Goal: Complete application form

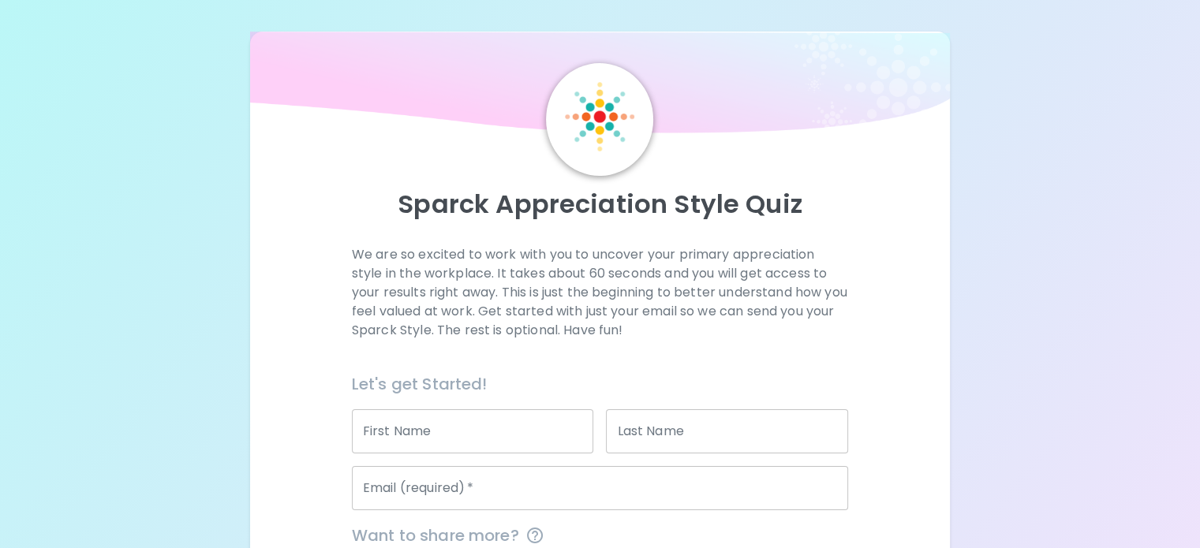
drag, startPoint x: 517, startPoint y: 459, endPoint x: 508, endPoint y: 453, distance: 10.3
click at [517, 453] on input "First Name" at bounding box center [473, 431] width 242 height 44
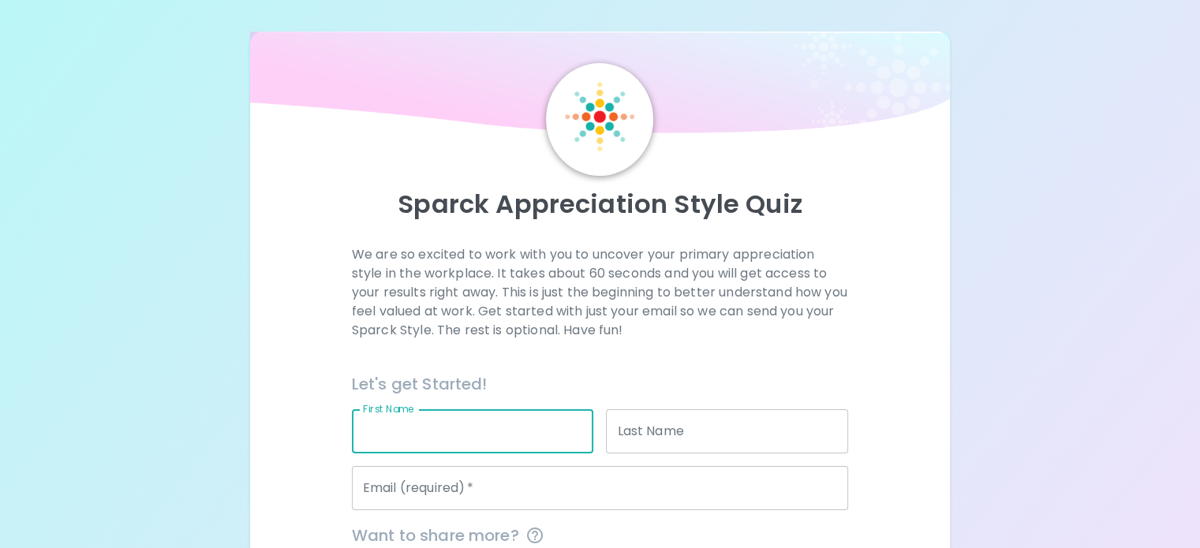
type input "[PERSON_NAME]"
type input "Ockwell"
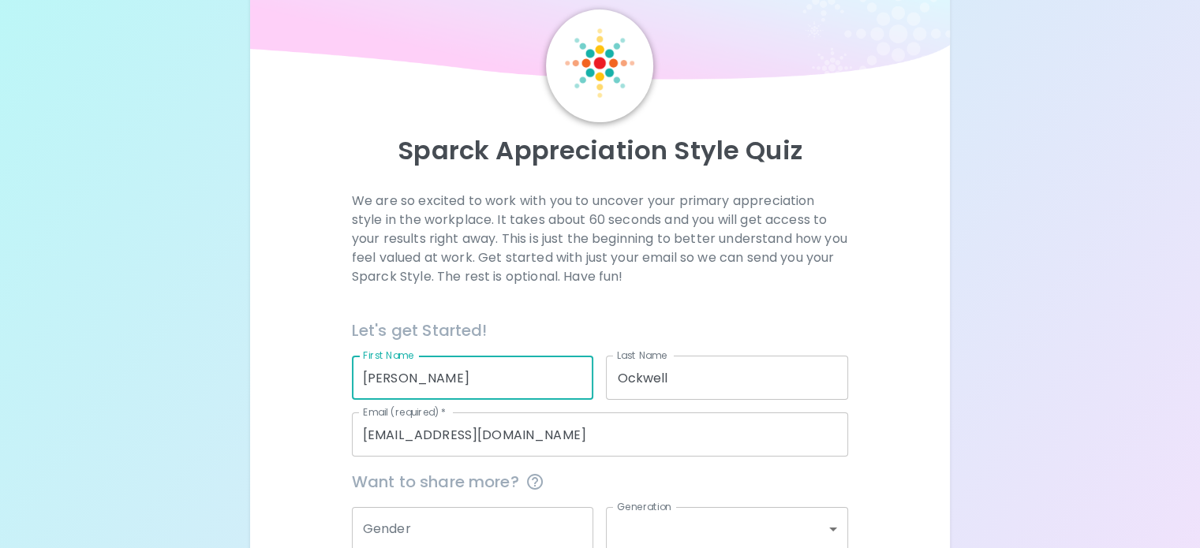
scroll to position [79, 0]
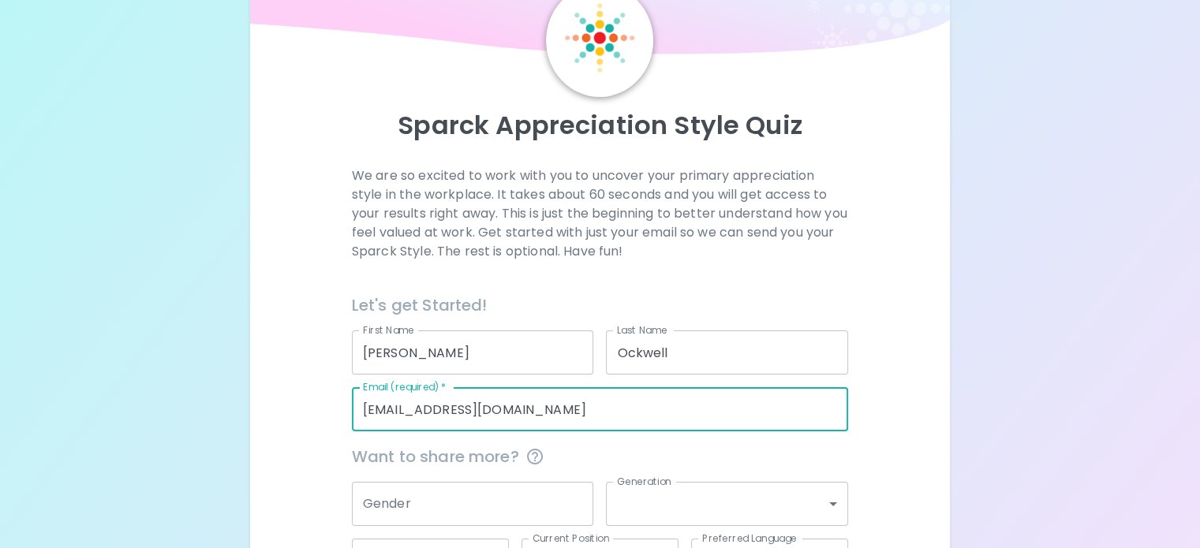
drag, startPoint x: 595, startPoint y: 449, endPoint x: 385, endPoint y: 447, distance: 209.8
click at [391, 452] on div "We are so excited to work with you to uncover your primary appreciation style i…" at bounding box center [600, 403] width 662 height 475
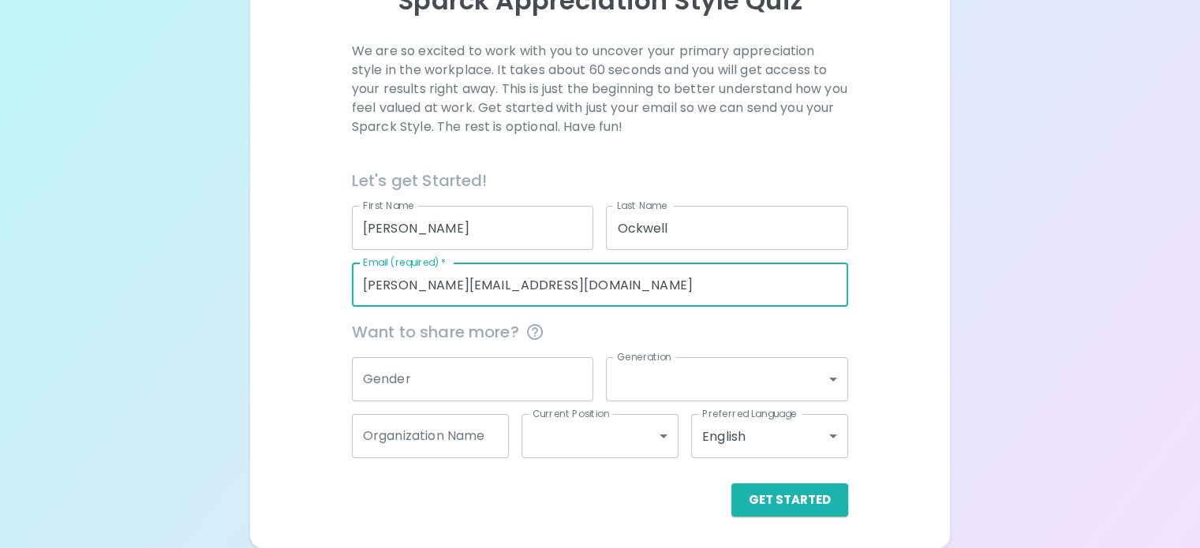
scroll to position [241, 0]
type input "[PERSON_NAME][EMAIL_ADDRESS][DOMAIN_NAME]"
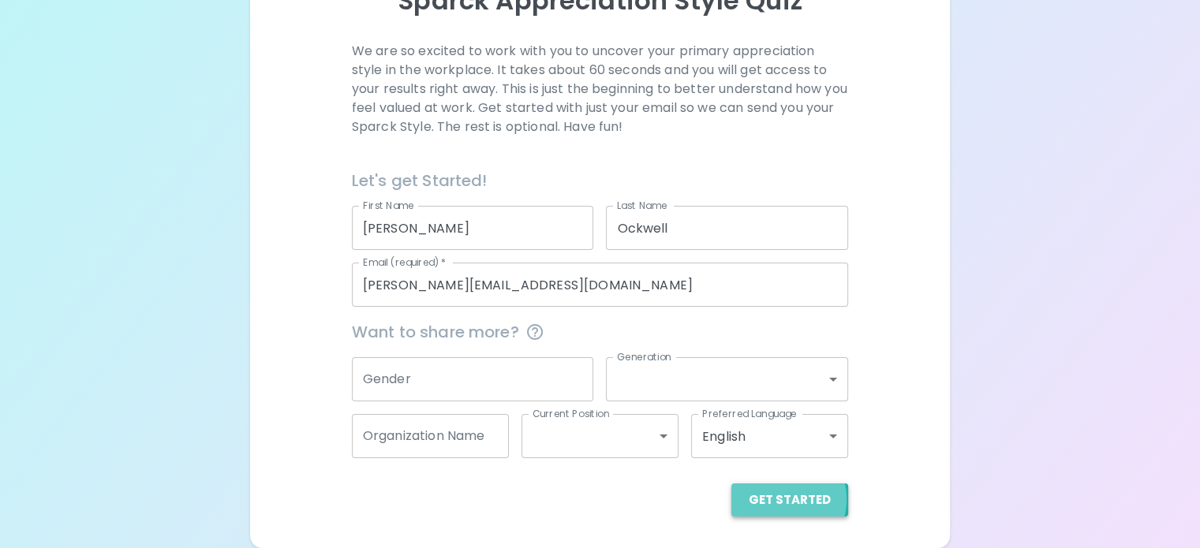
click at [731, 499] on button "Get Started" at bounding box center [789, 499] width 117 height 33
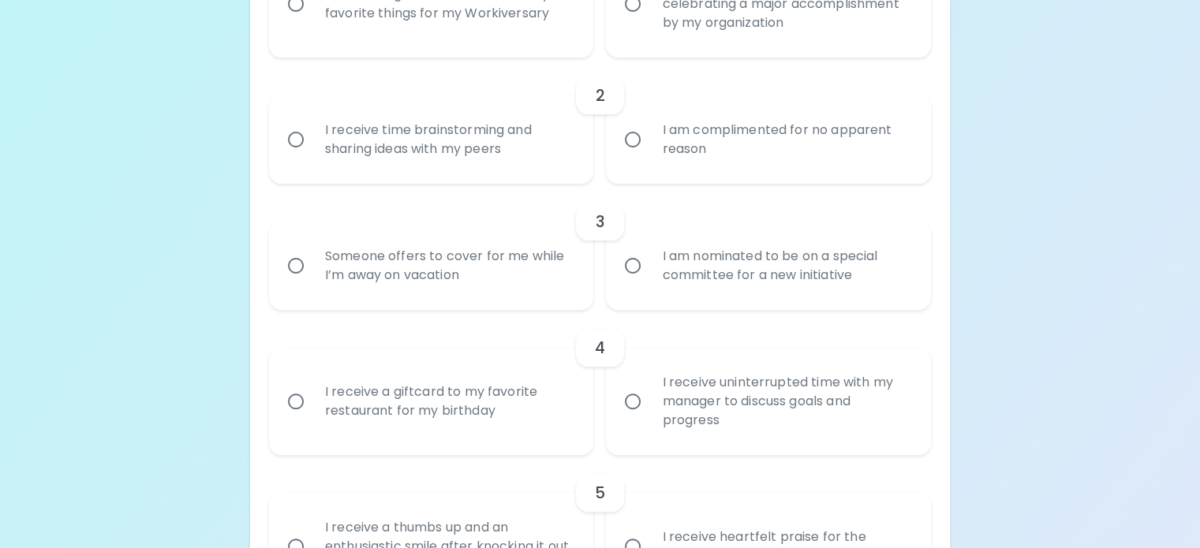
scroll to position [319, 0]
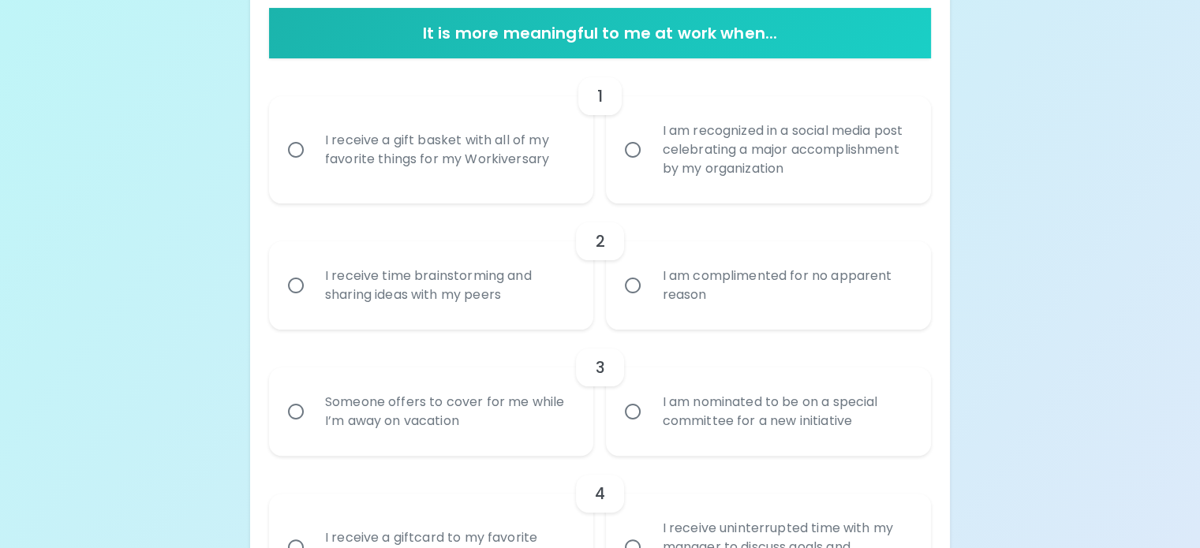
click at [312, 166] on input "I receive a gift basket with all of my favorite things for my Workiversary" at bounding box center [295, 149] width 33 height 33
radio input "true"
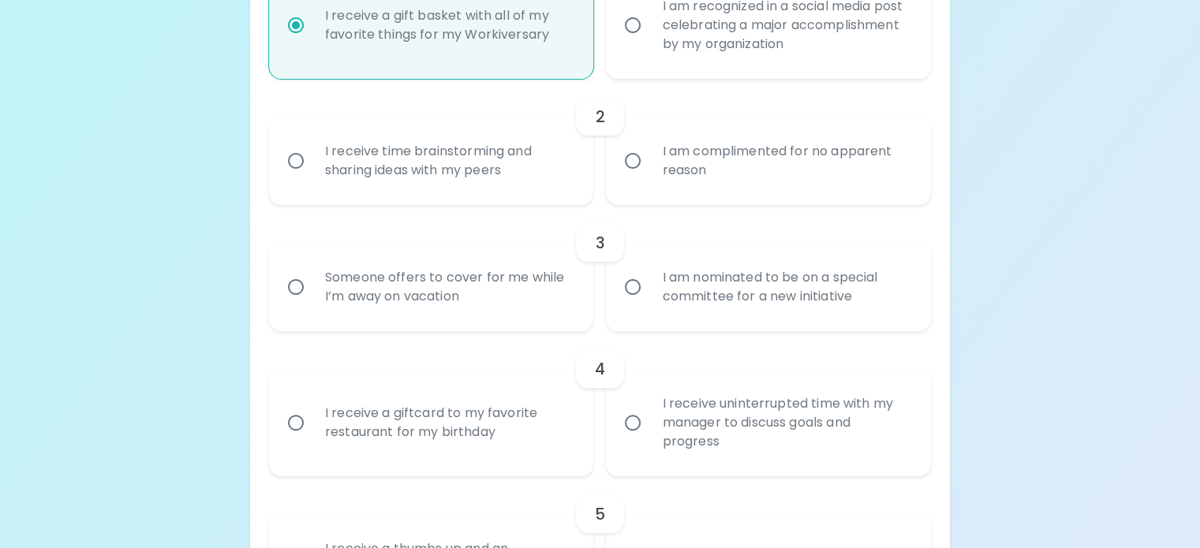
scroll to position [446, 0]
click at [675, 71] on div "I am recognized in a social media post celebrating a major accomplishment by my…" at bounding box center [785, 23] width 273 height 95
click at [649, 40] on input "I am recognized in a social media post celebrating a major accomplishment by my…" at bounding box center [632, 23] width 33 height 33
radio input "true"
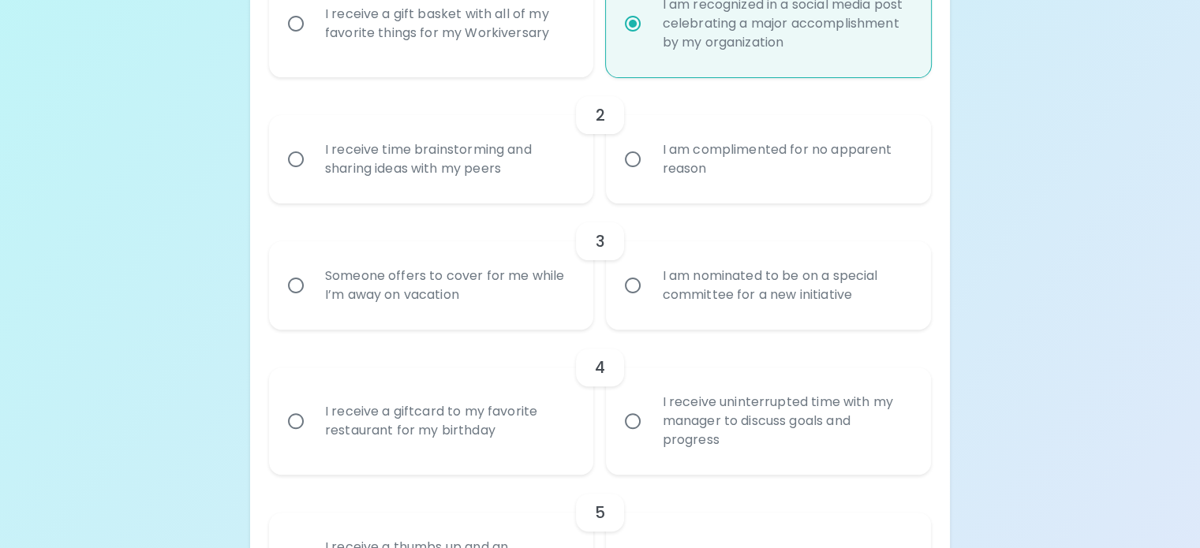
click at [457, 134] on div "2" at bounding box center [600, 115] width 662 height 38
click at [476, 197] on div "I receive time brainstorming and sharing ideas with my peers" at bounding box center [448, 159] width 273 height 76
click at [312, 176] on input "I receive time brainstorming and sharing ideas with my peers" at bounding box center [295, 159] width 33 height 33
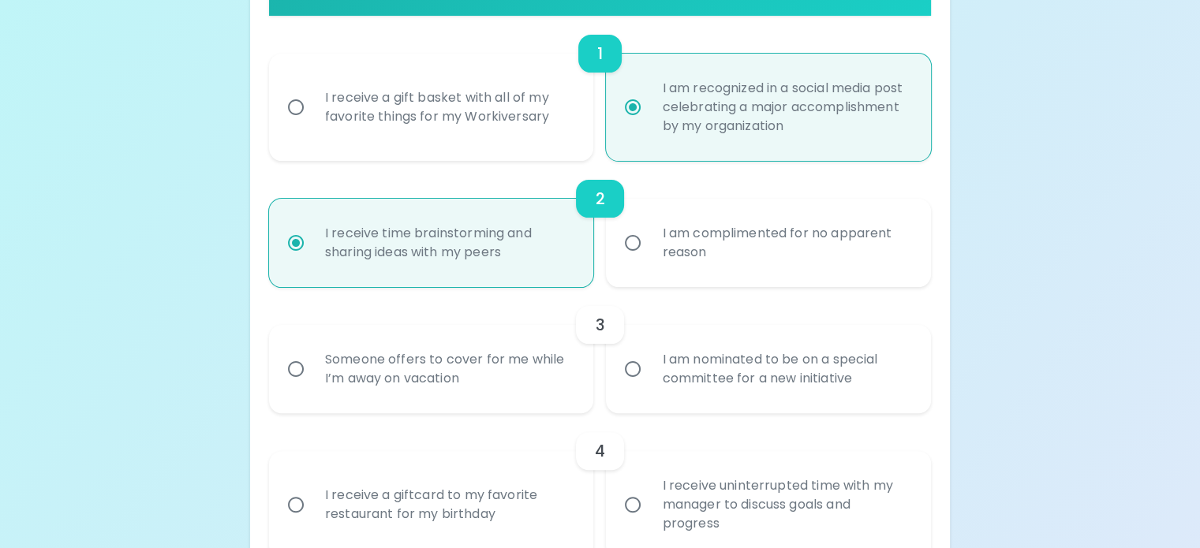
scroll to position [335, 0]
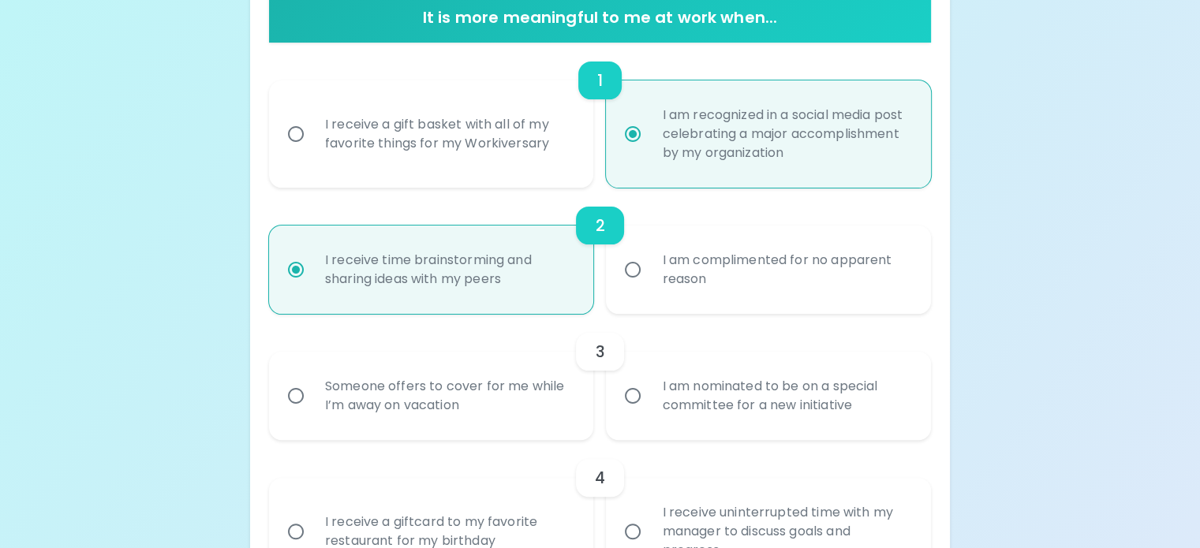
radio input "true"
click at [479, 172] on div "I receive a gift basket with all of my favorite things for my Workiversary" at bounding box center [448, 134] width 273 height 76
click at [312, 151] on input "I receive a gift basket with all of my favorite things for my Workiversary" at bounding box center [295, 134] width 33 height 33
radio input "false"
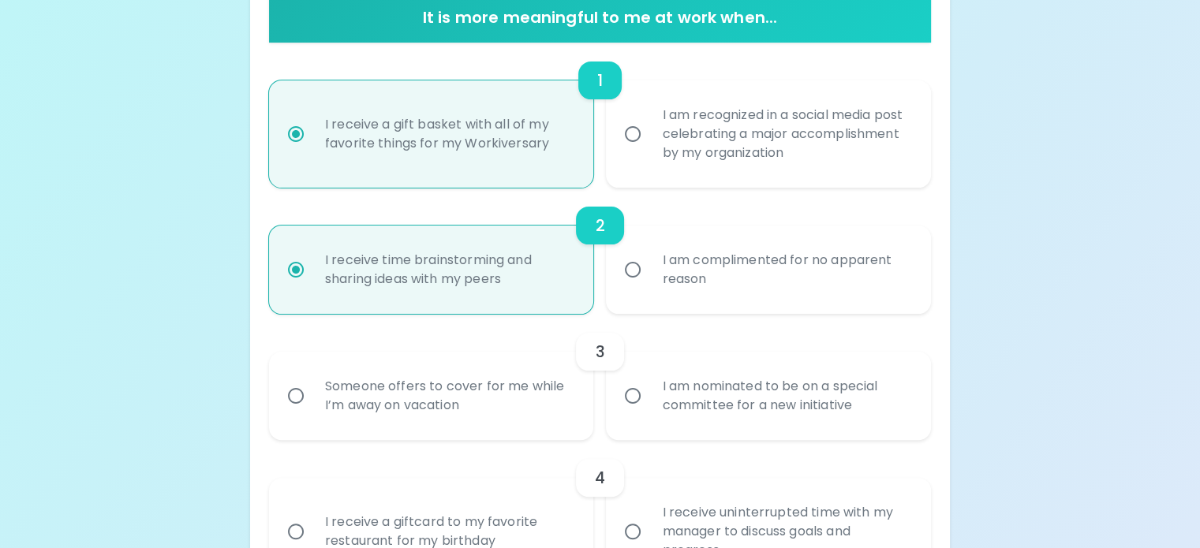
radio input "true"
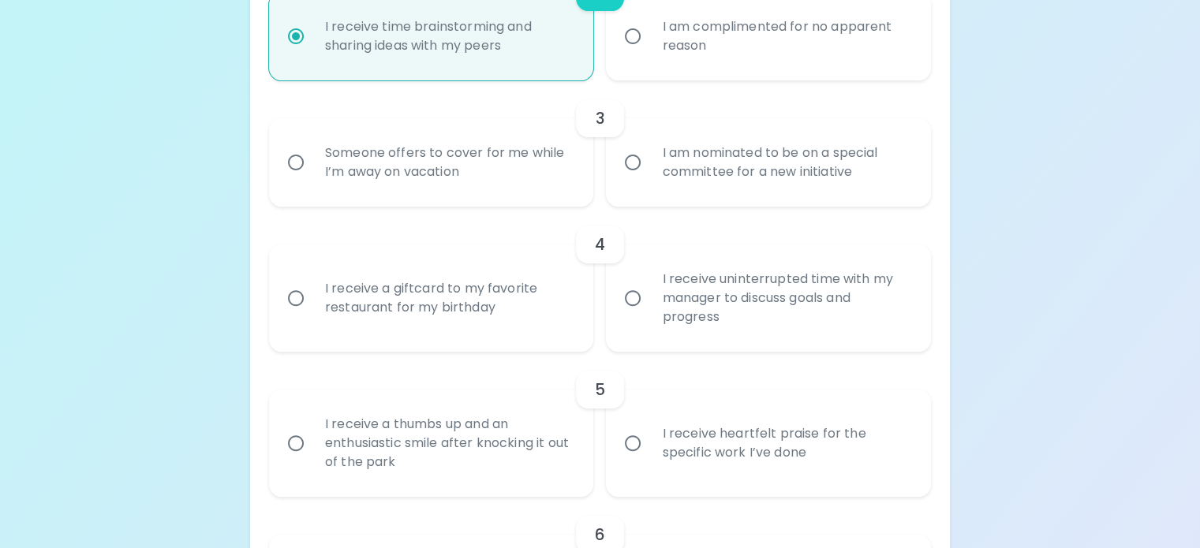
scroll to position [572, 0]
click at [644, 176] on input "I am nominated to be on a special committee for a new initiative" at bounding box center [632, 159] width 33 height 33
radio input "true"
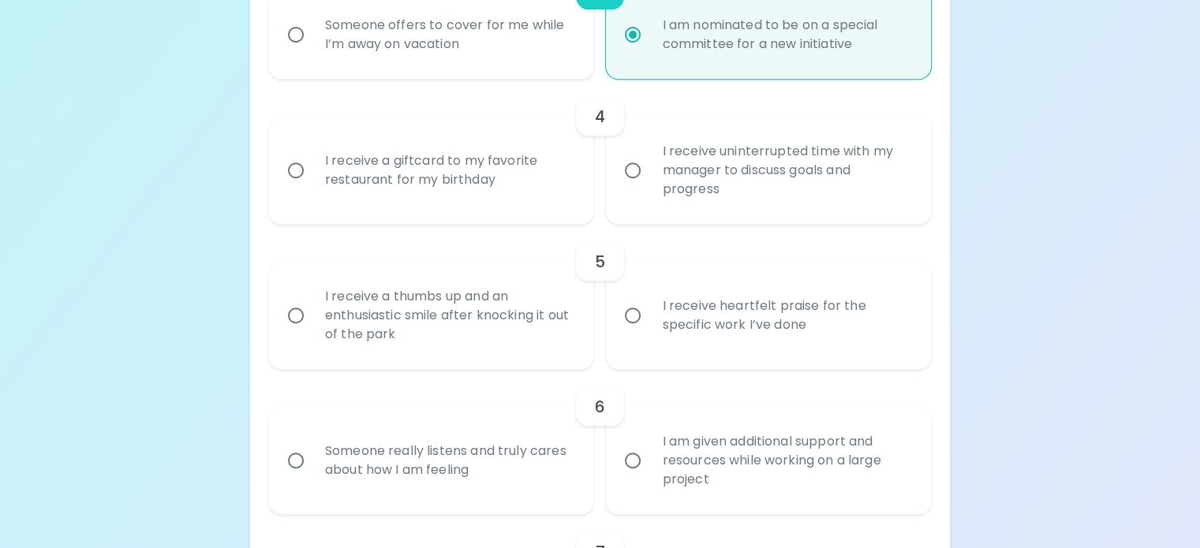
scroll to position [698, 0]
radio input "true"
click at [312, 185] on input "I receive a giftcard to my favorite restaurant for my birthday" at bounding box center [295, 168] width 33 height 33
radio input "false"
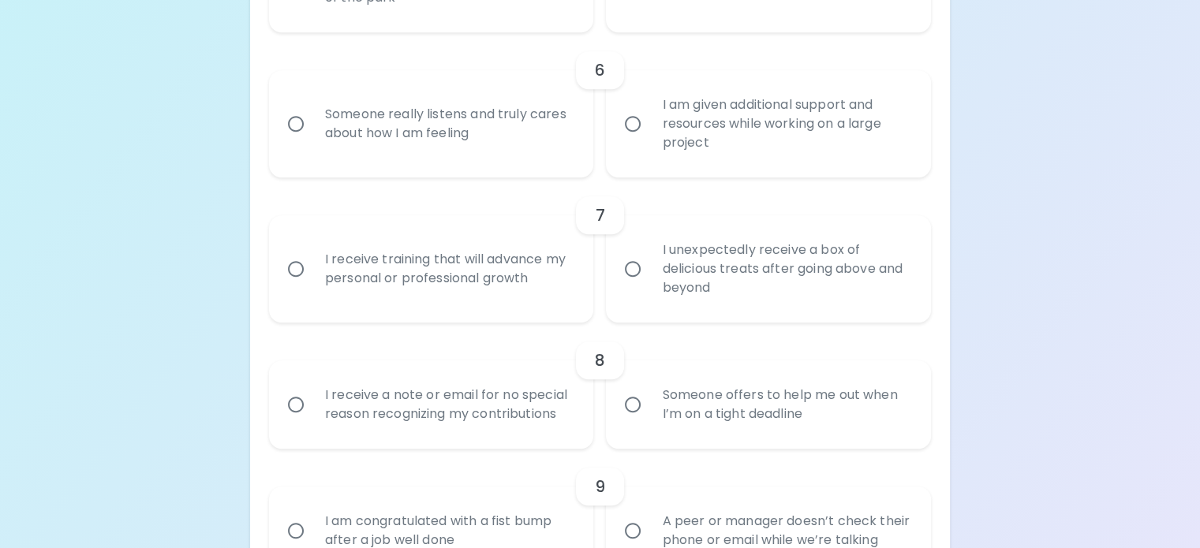
scroll to position [1061, 0]
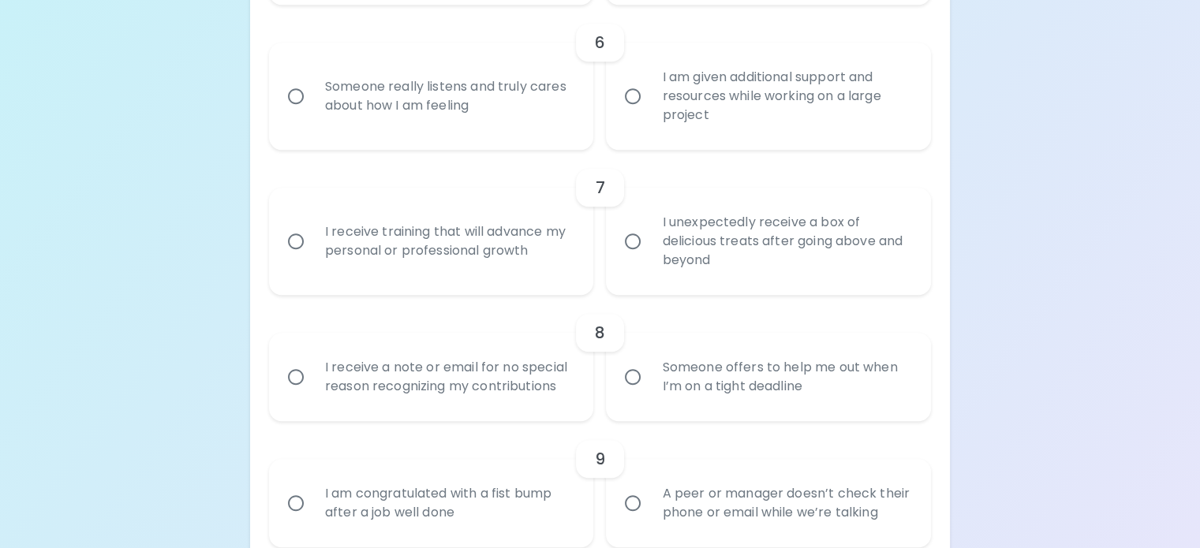
radio input "true"
radio input "false"
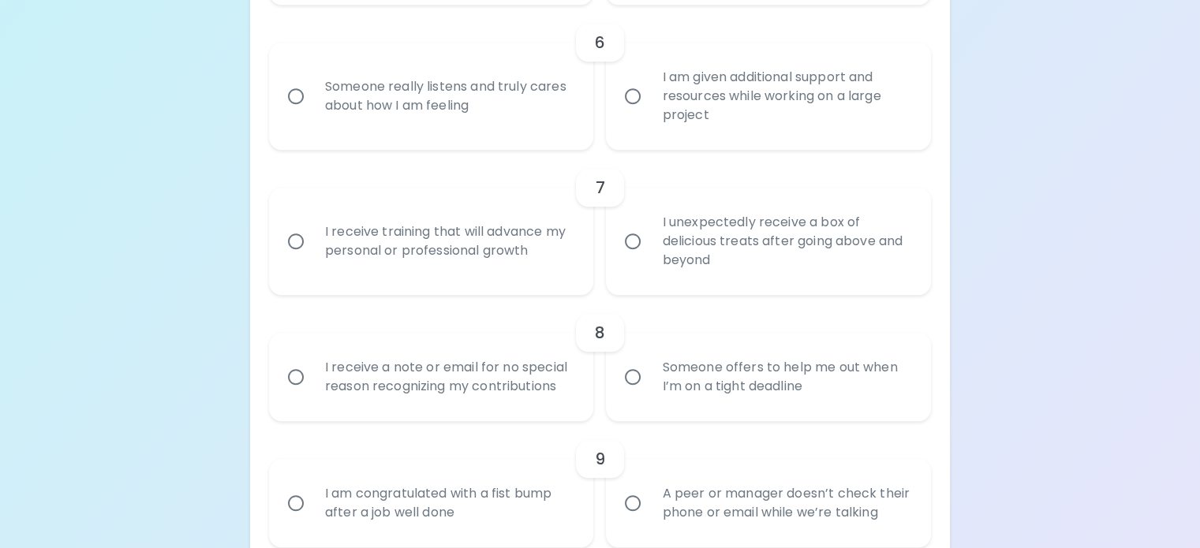
radio input "false"
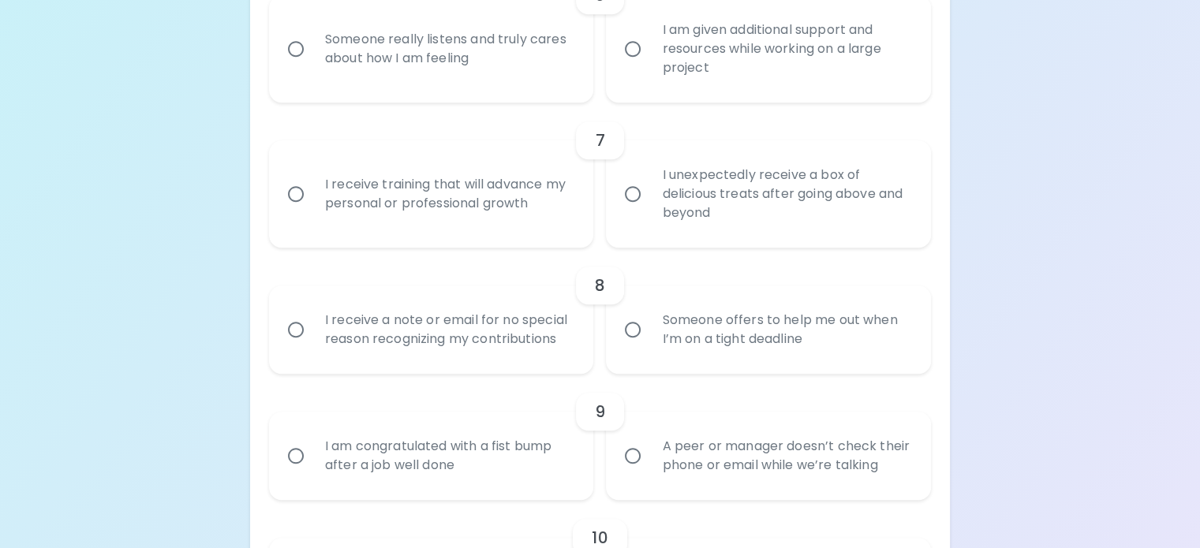
scroll to position [1187, 0]
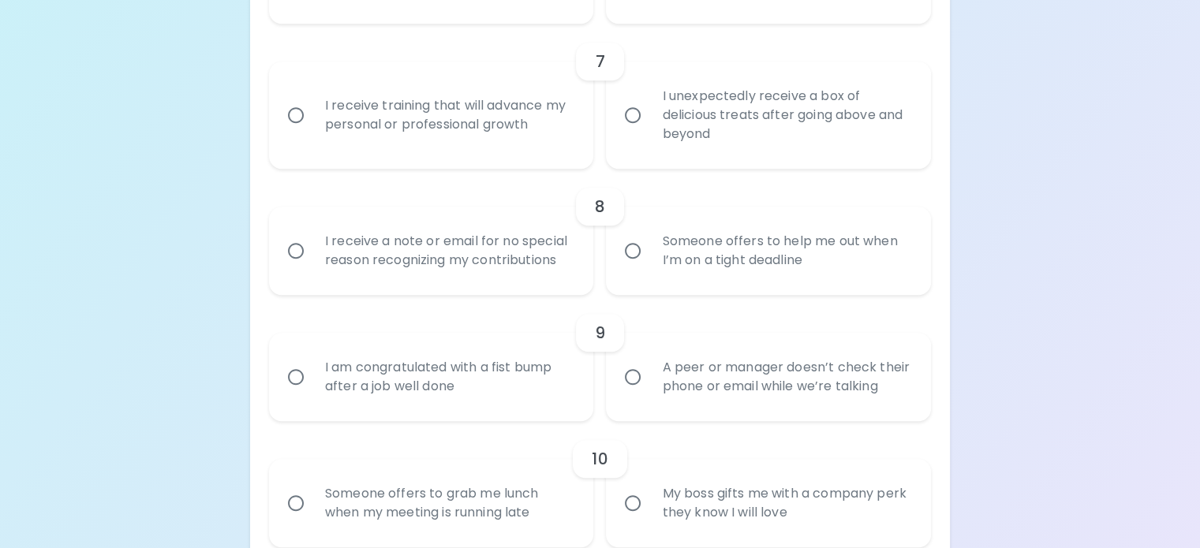
radio input "true"
radio input "false"
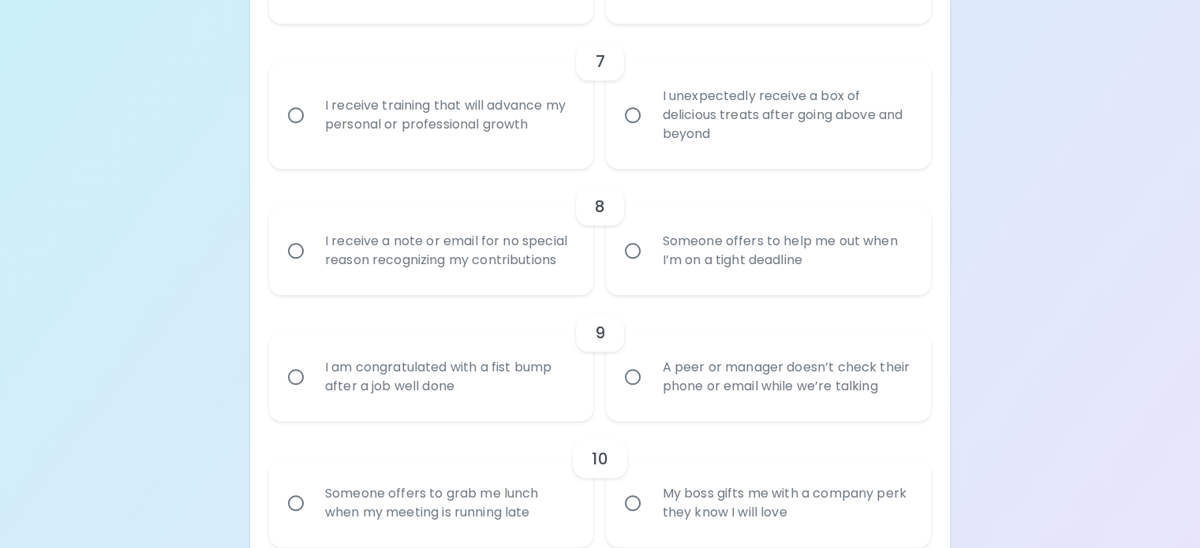
radio input "false"
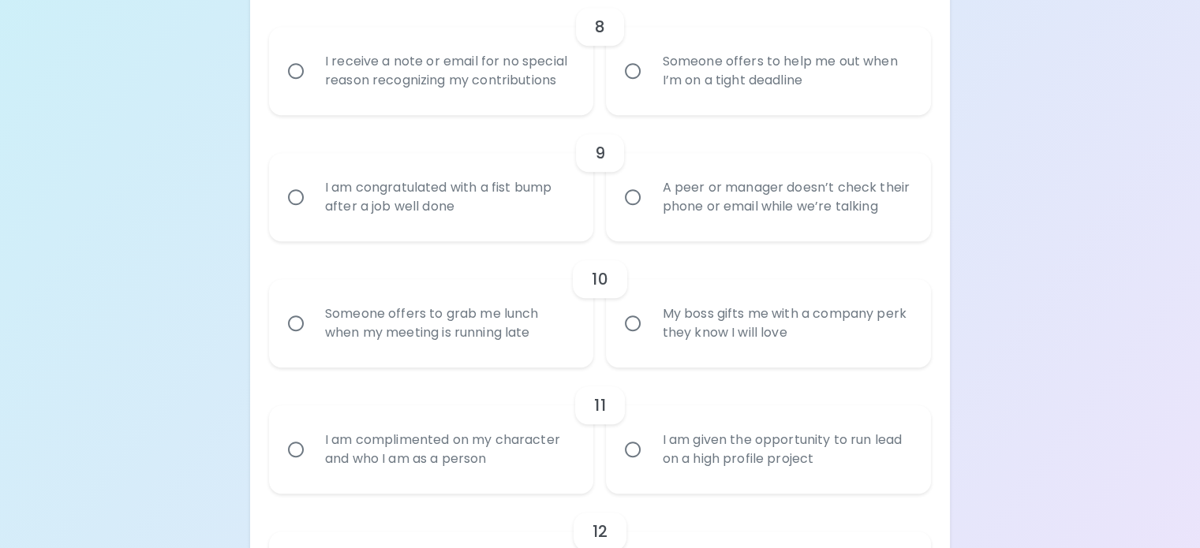
scroll to position [1392, 0]
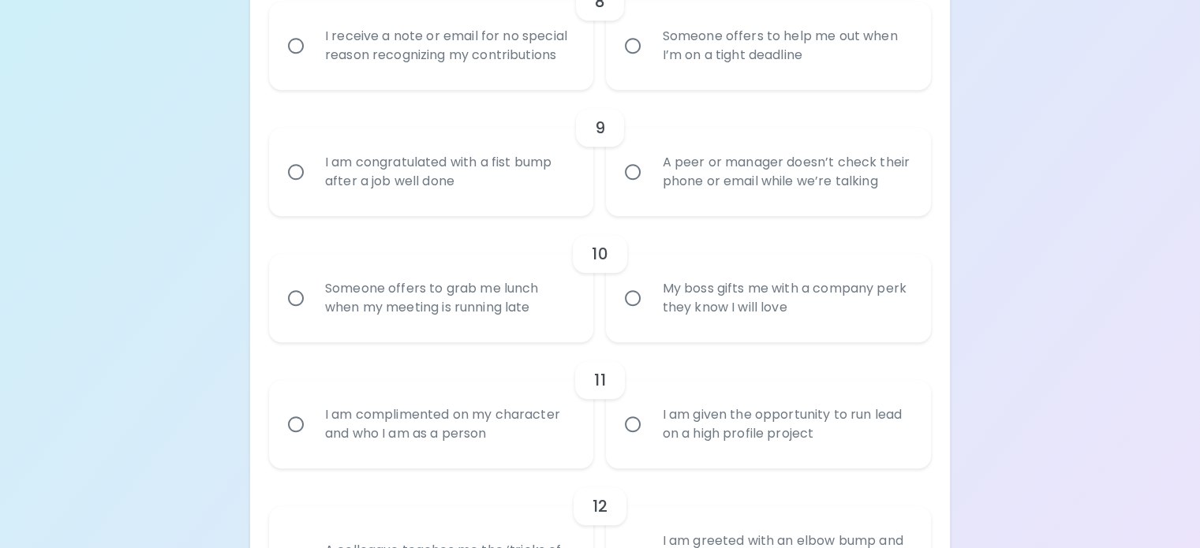
radio input "true"
radio input "false"
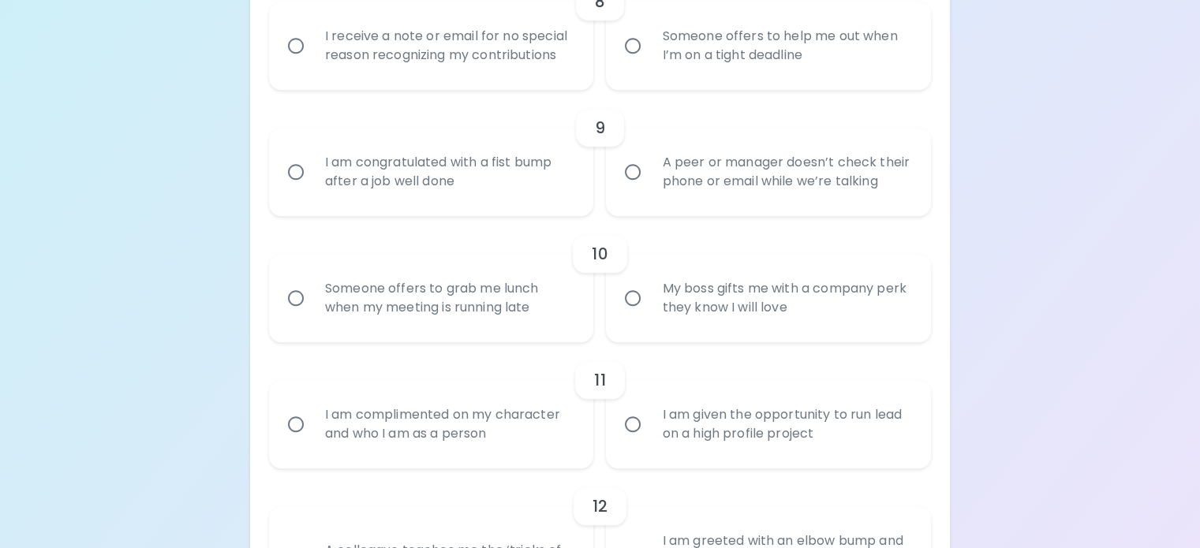
radio input "false"
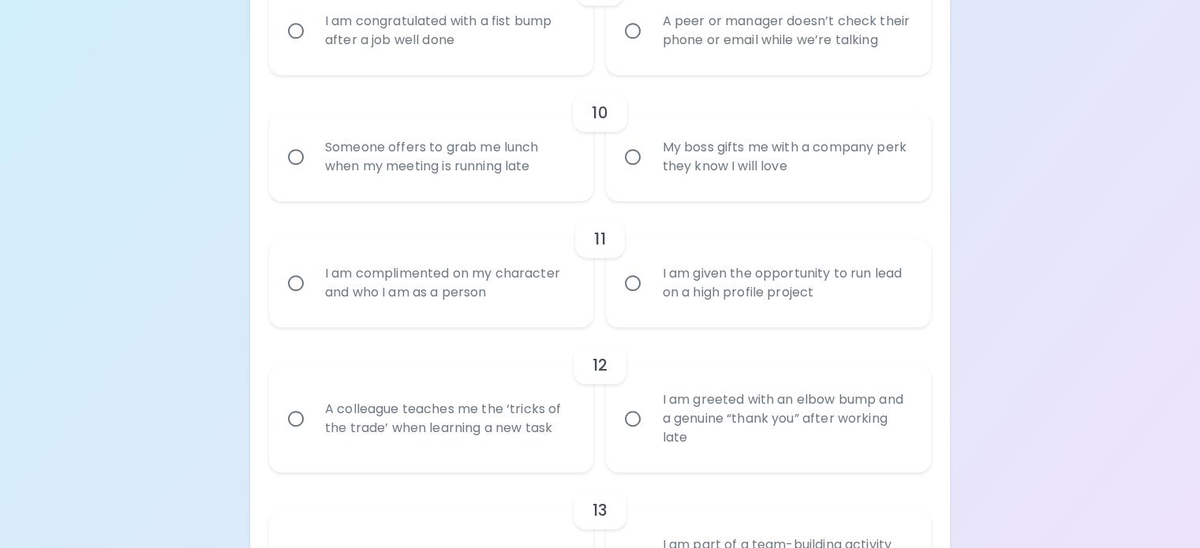
scroll to position [1533, 0]
radio input "true"
radio input "false"
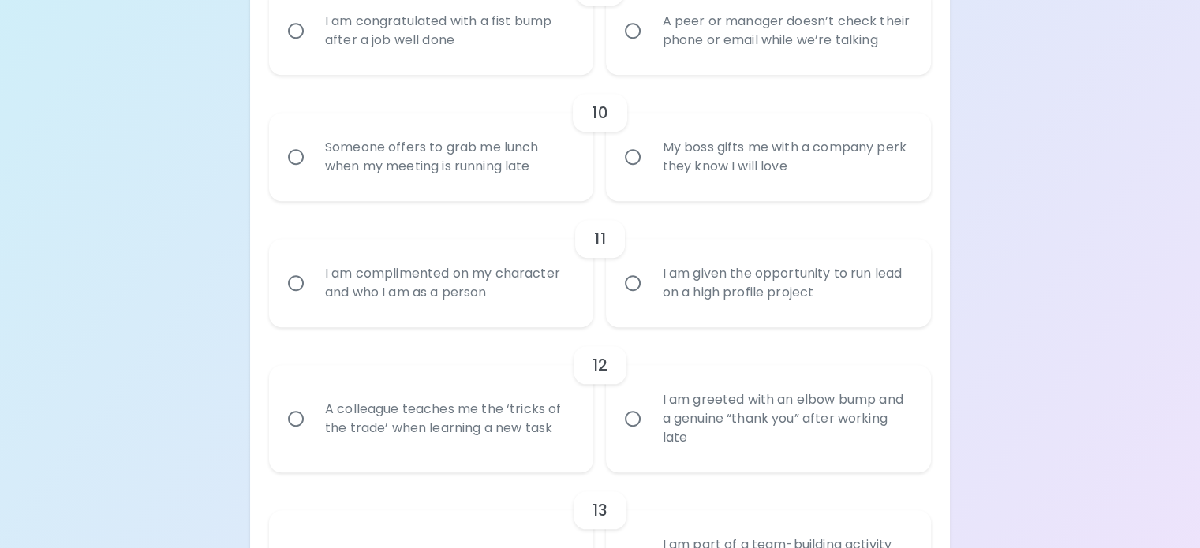
radio input "false"
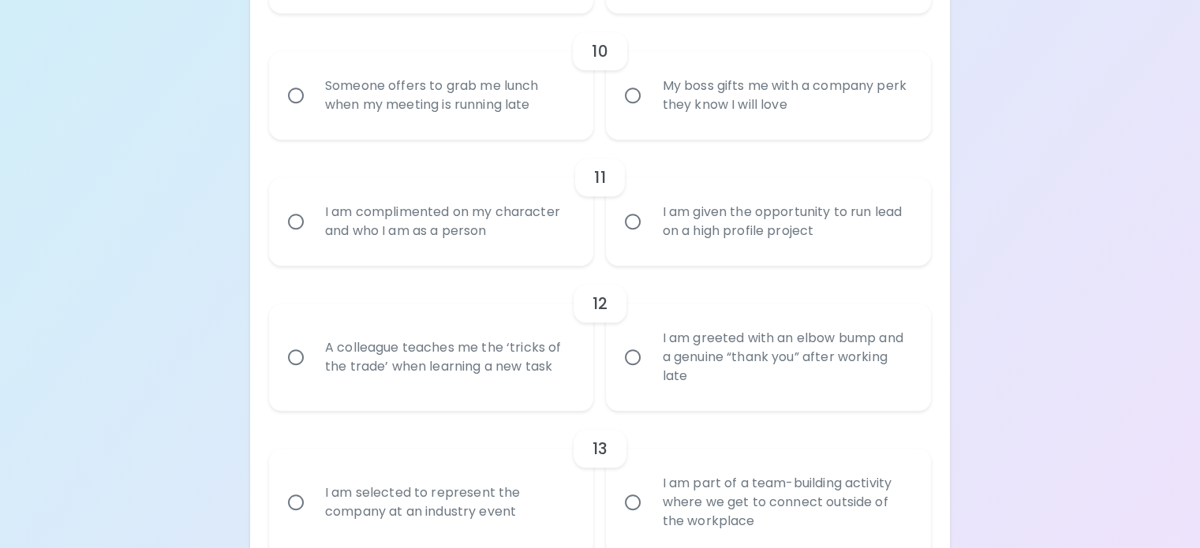
scroll to position [1659, 0]
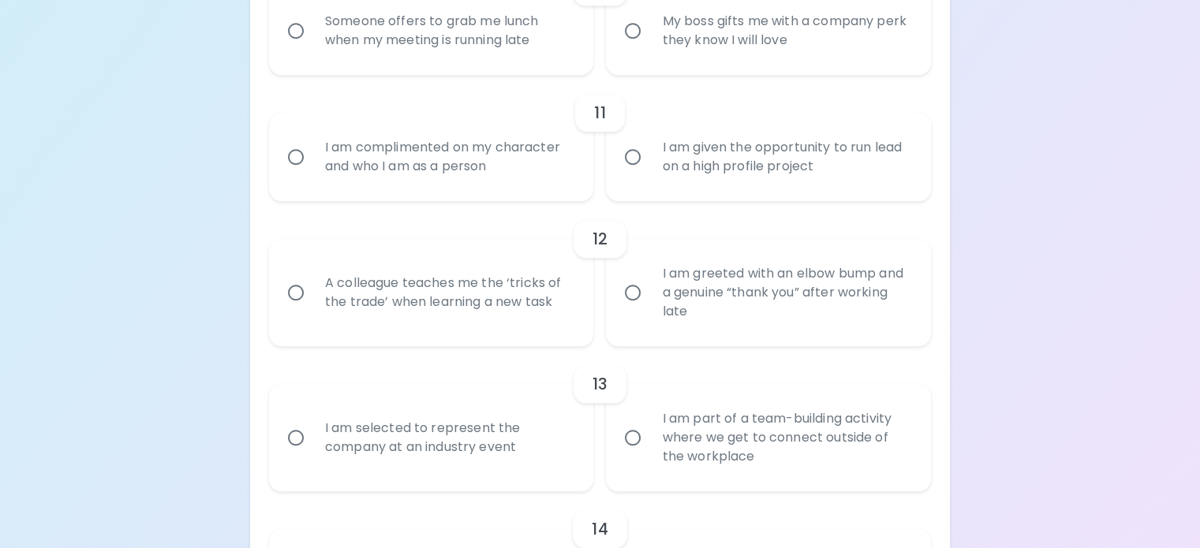
radio input "true"
radio input "false"
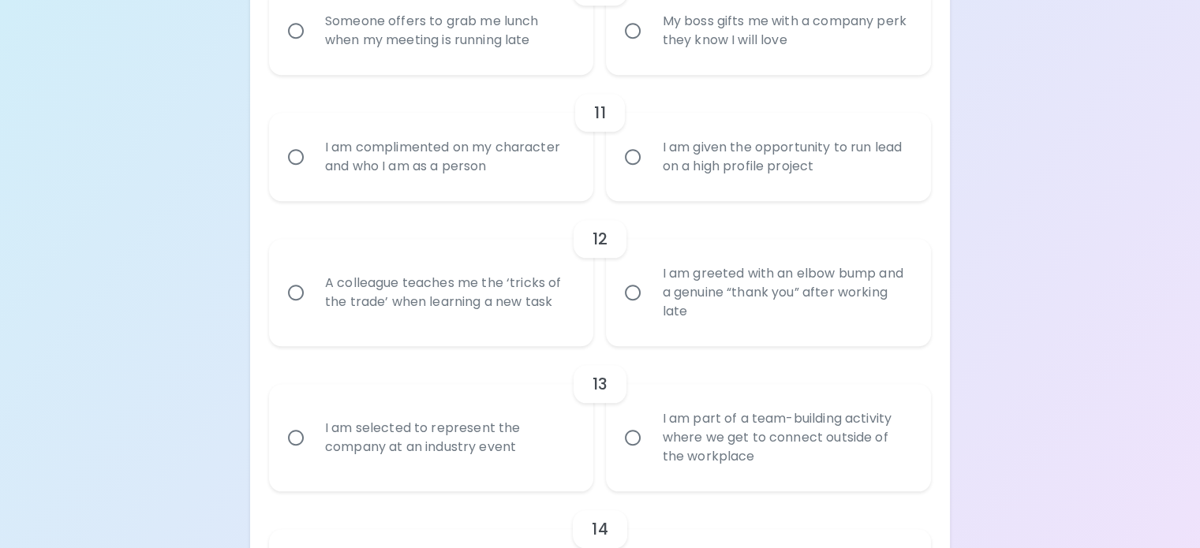
radio input "false"
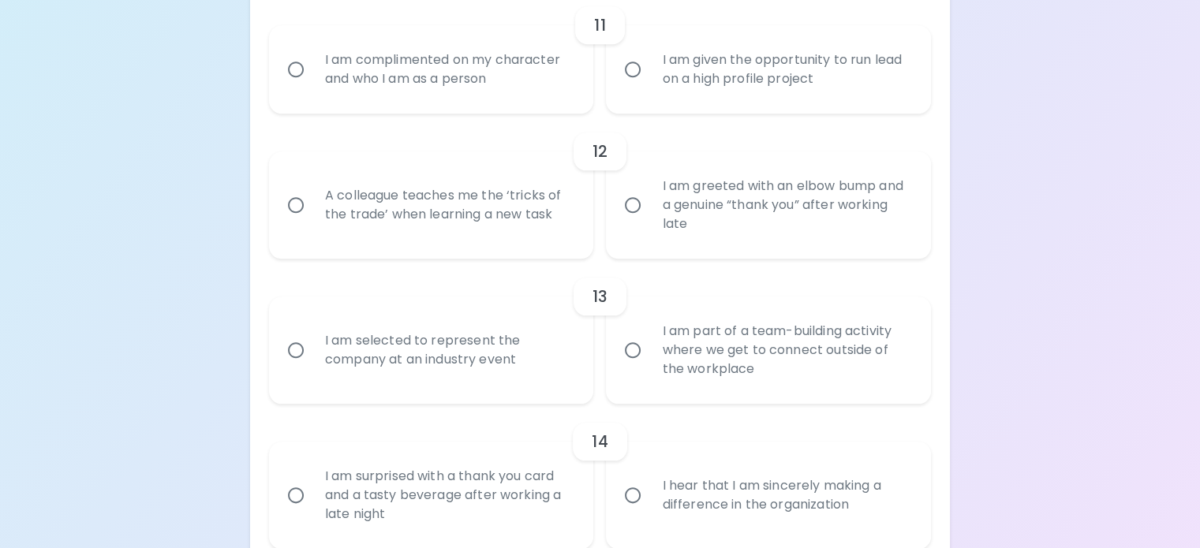
scroll to position [1843, 0]
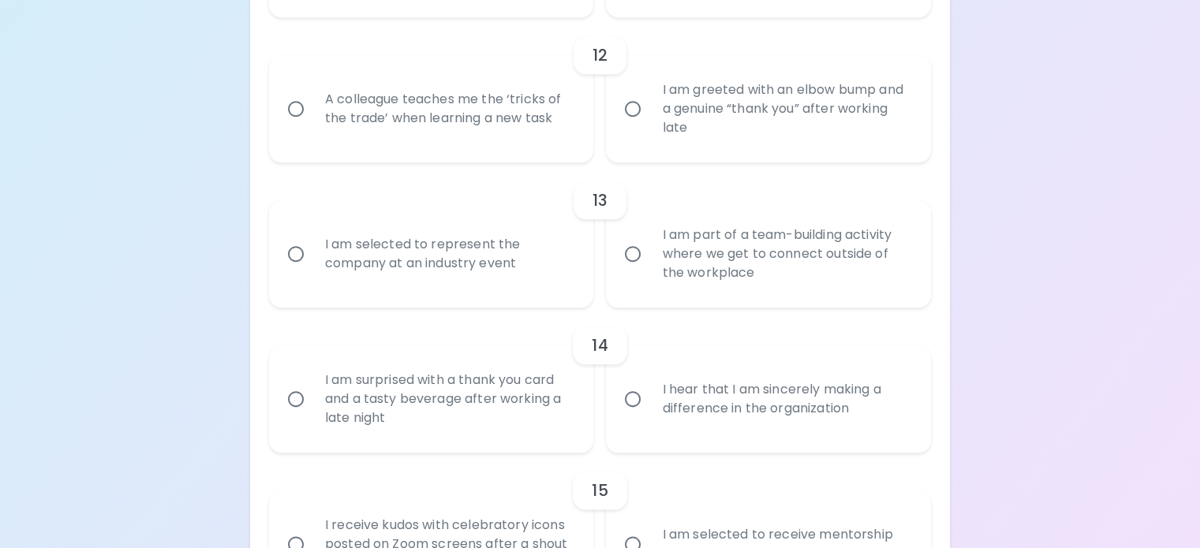
radio input "true"
radio input "false"
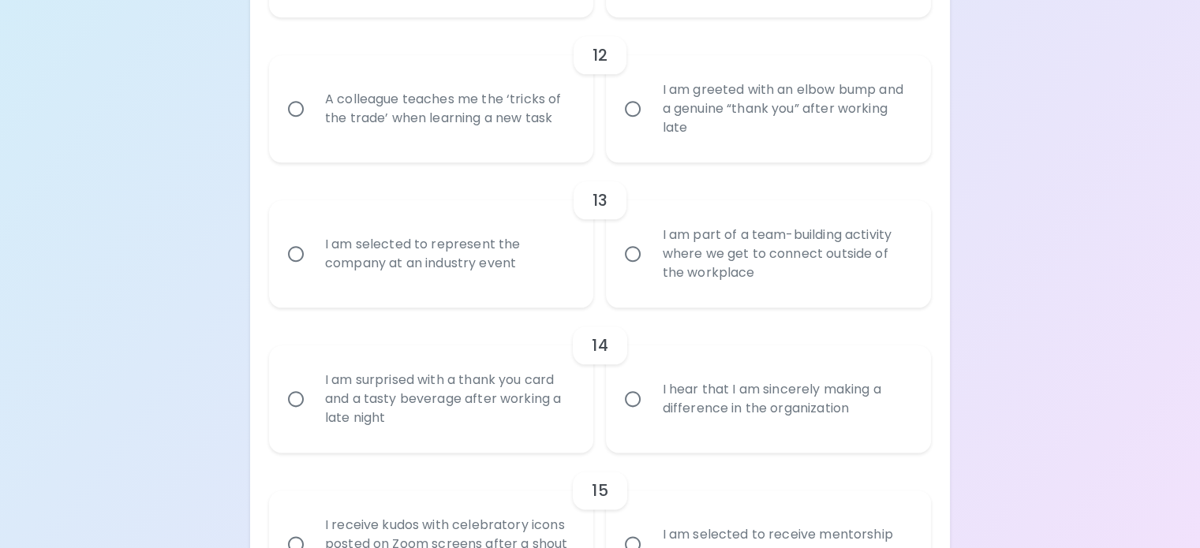
radio input "false"
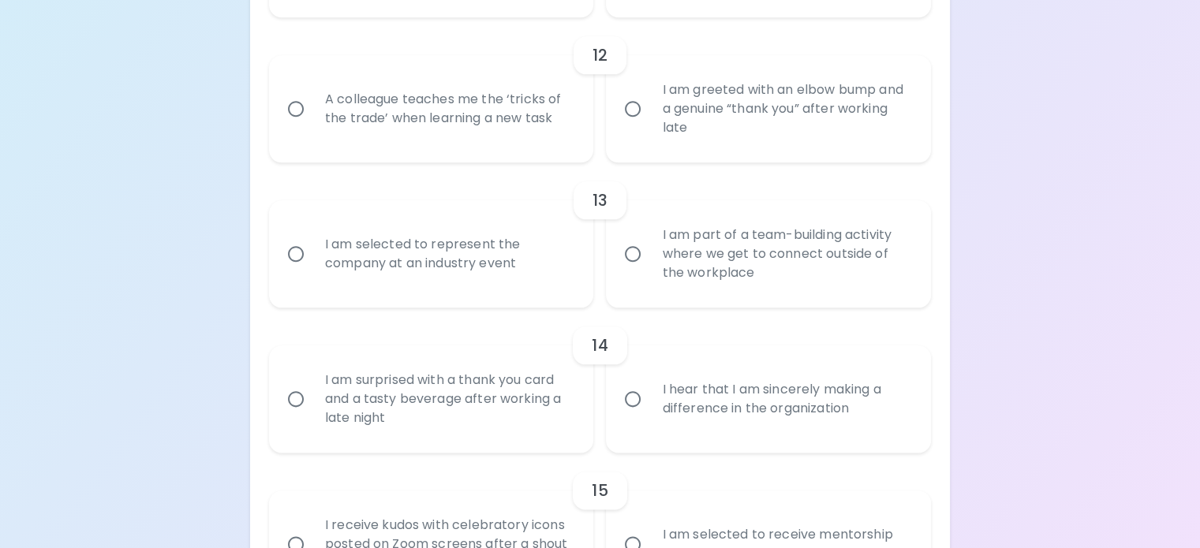
radio input "false"
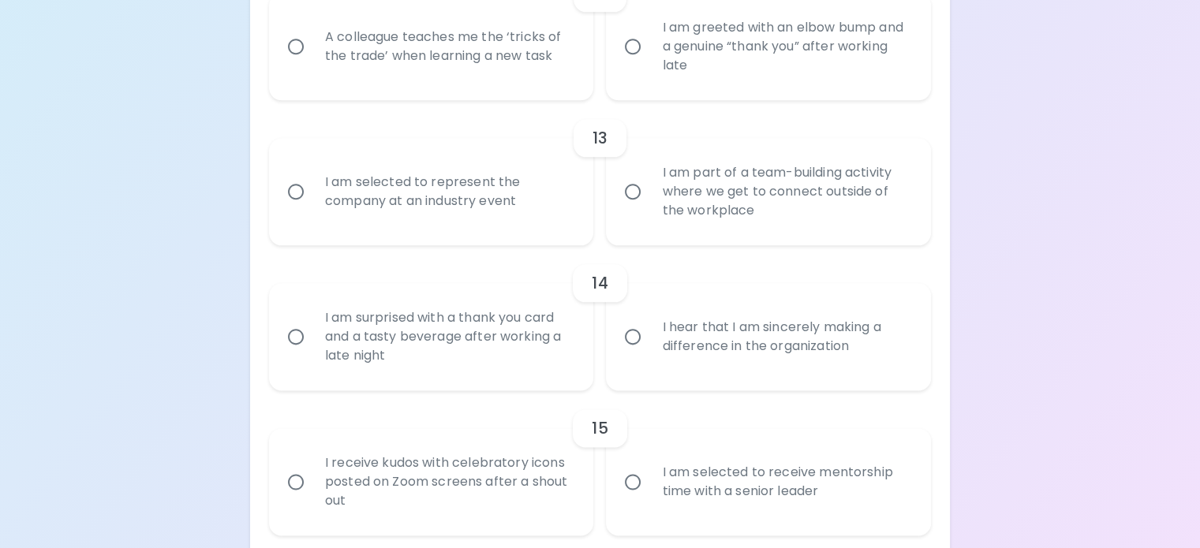
scroll to position [1969, 0]
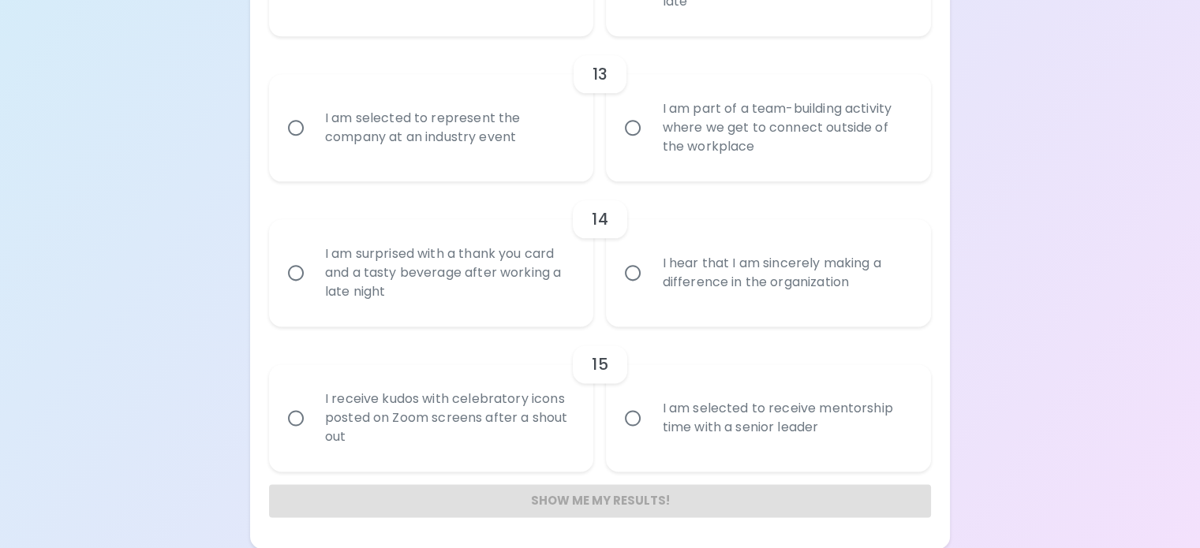
radio input "true"
radio input "false"
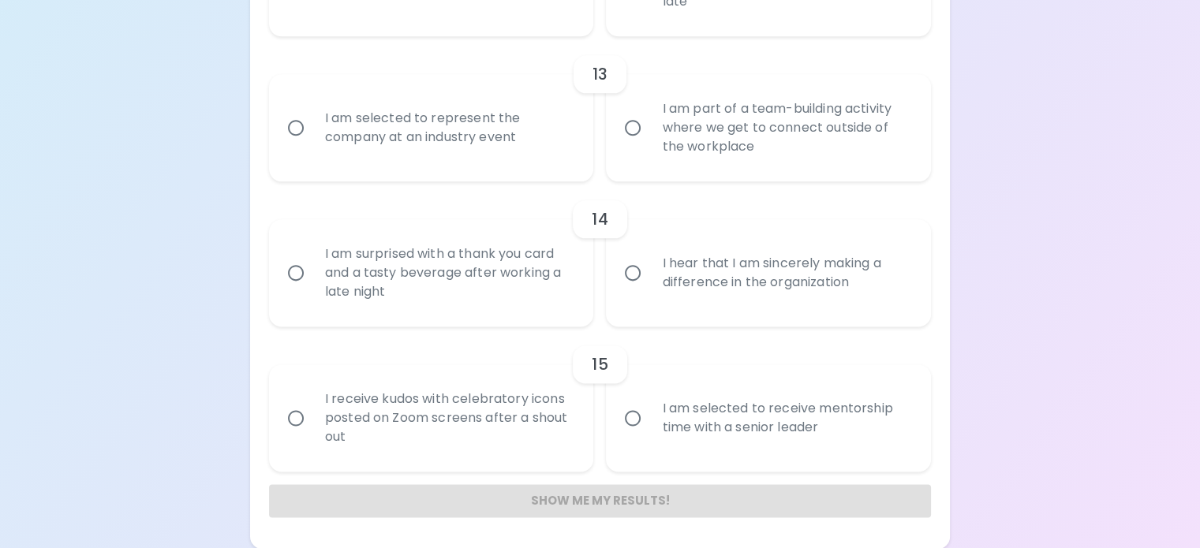
radio input "false"
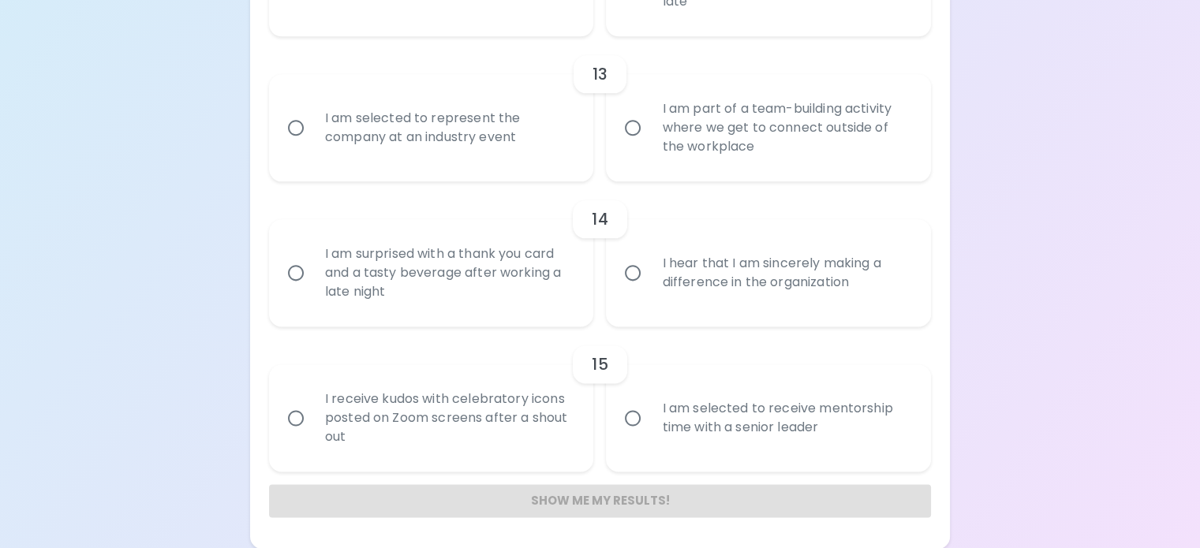
radio input "false"
radio input "true"
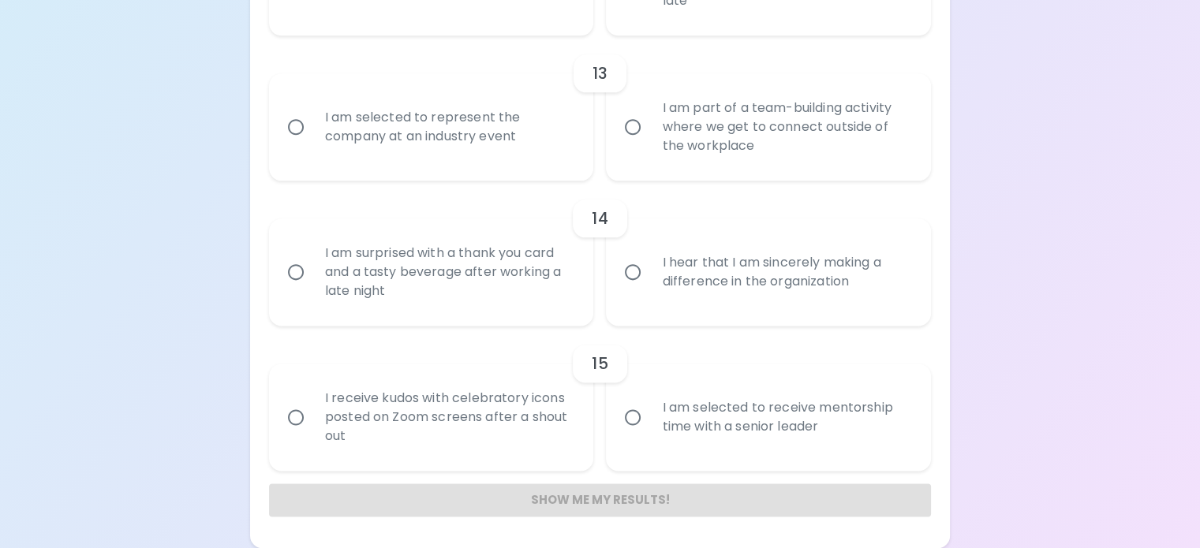
radio input "false"
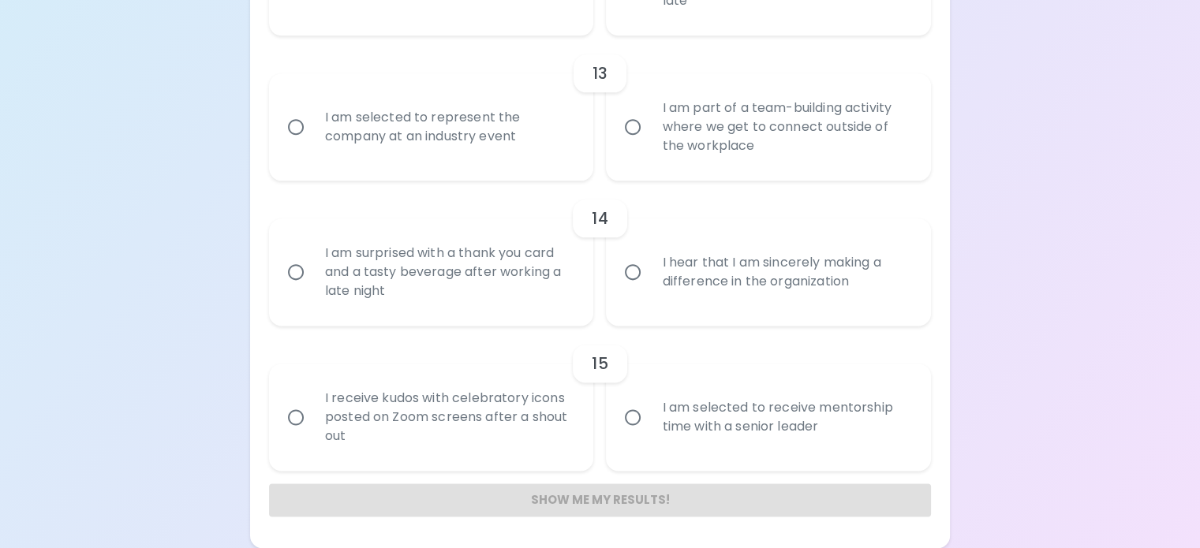
radio input "false"
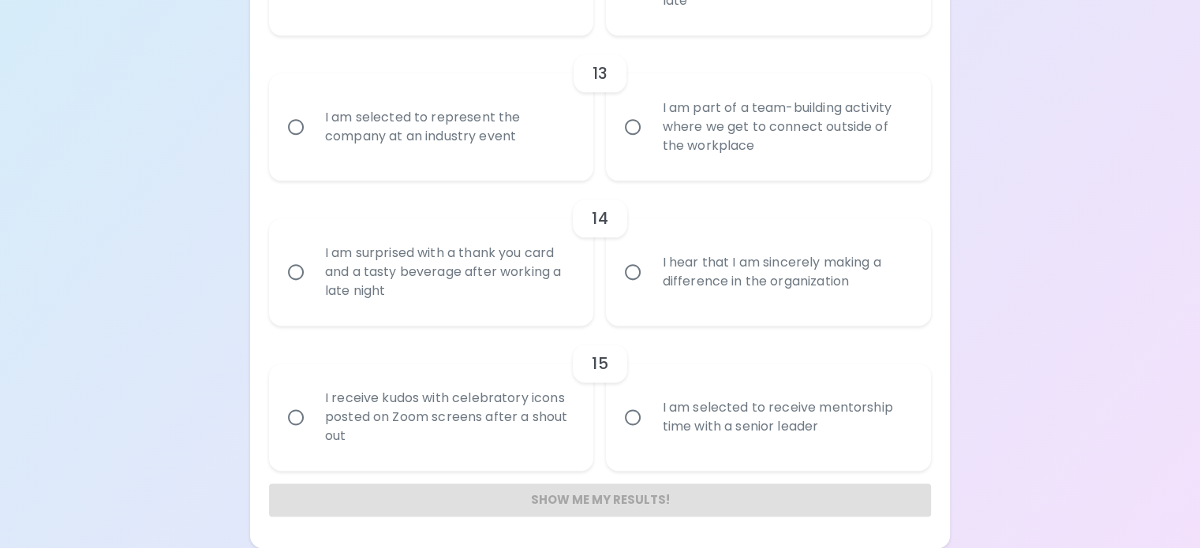
radio input "true"
radio input "false"
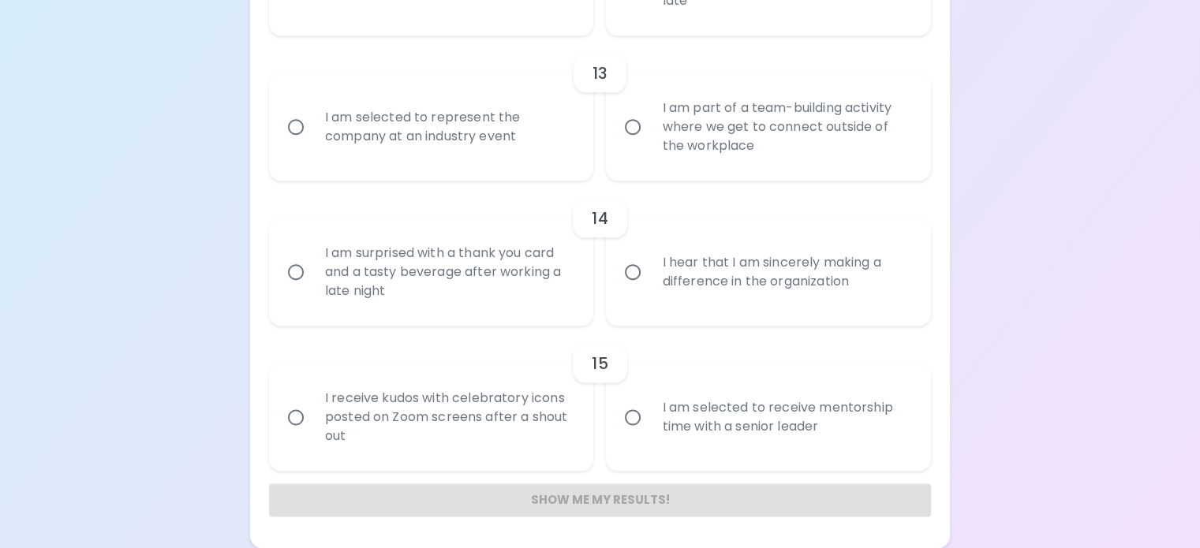
radio input "false"
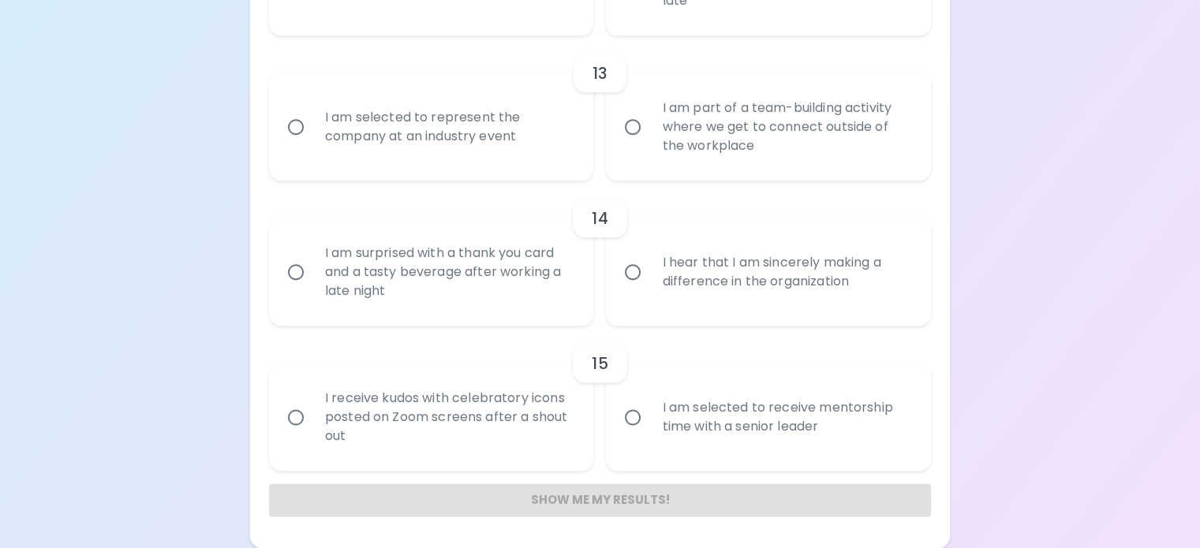
radio input "false"
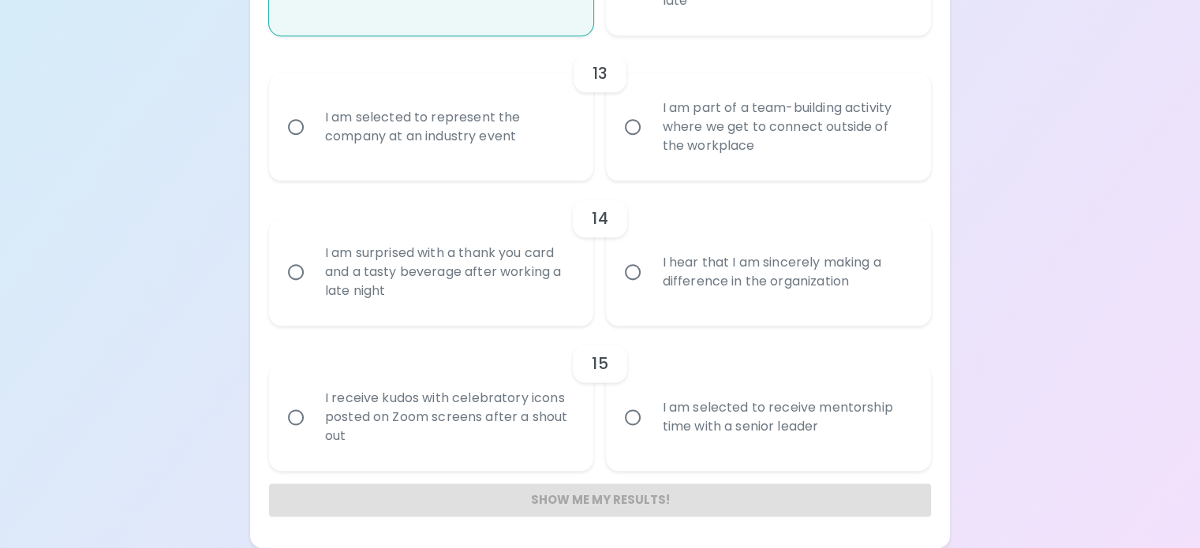
scroll to position [2379, 0]
radio input "true"
click at [678, 170] on div "I am part of a team-building activity where we get to connect outside of the wo…" at bounding box center [785, 127] width 273 height 95
click at [649, 144] on input "I am part of a team-building activity where we get to connect outside of the wo…" at bounding box center [632, 126] width 33 height 33
radio input "false"
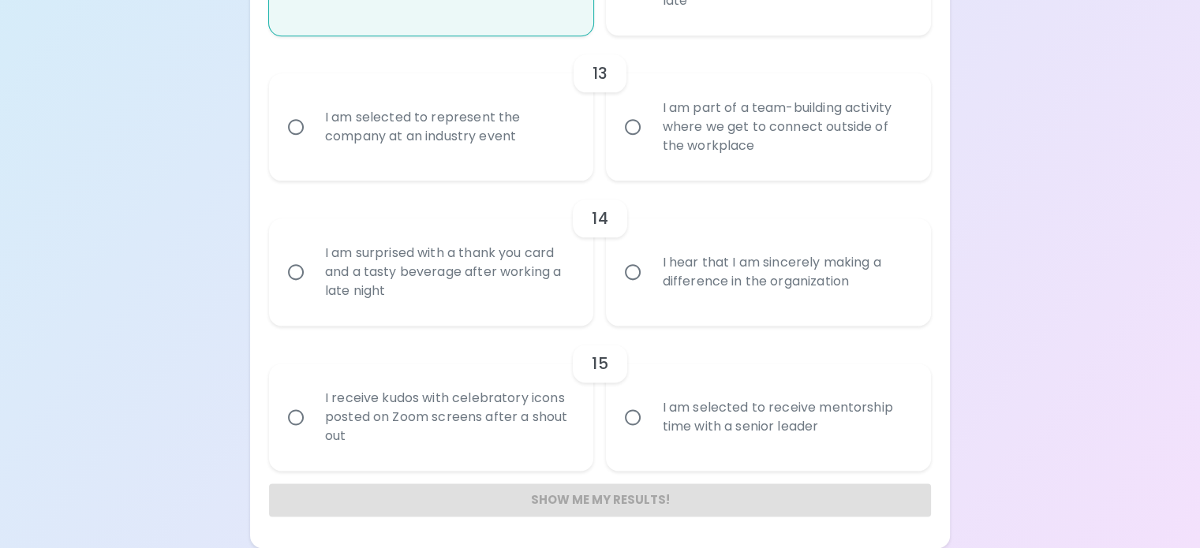
radio input "false"
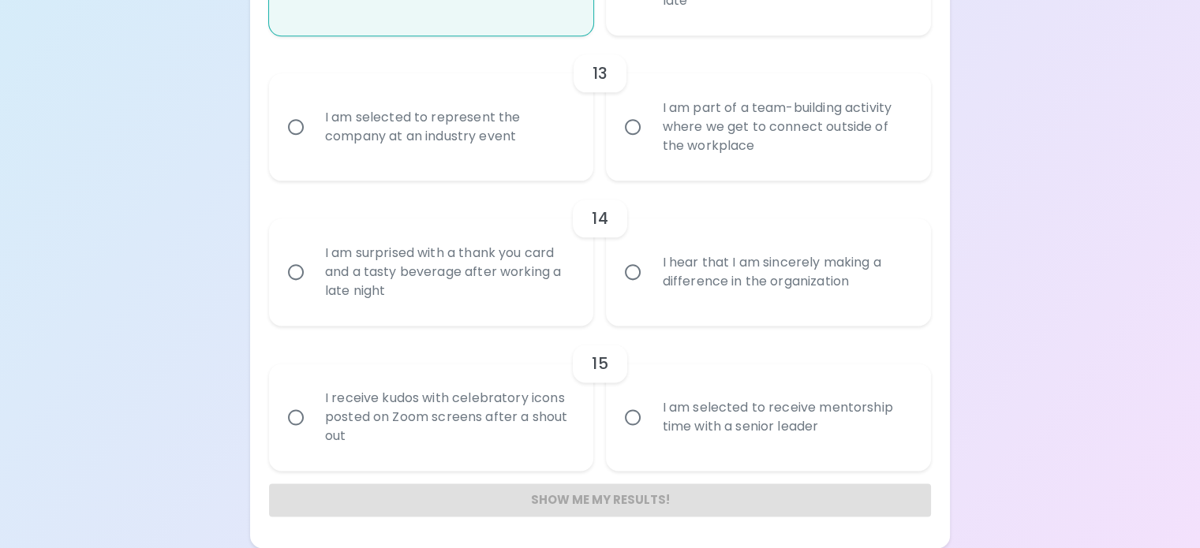
radio input "false"
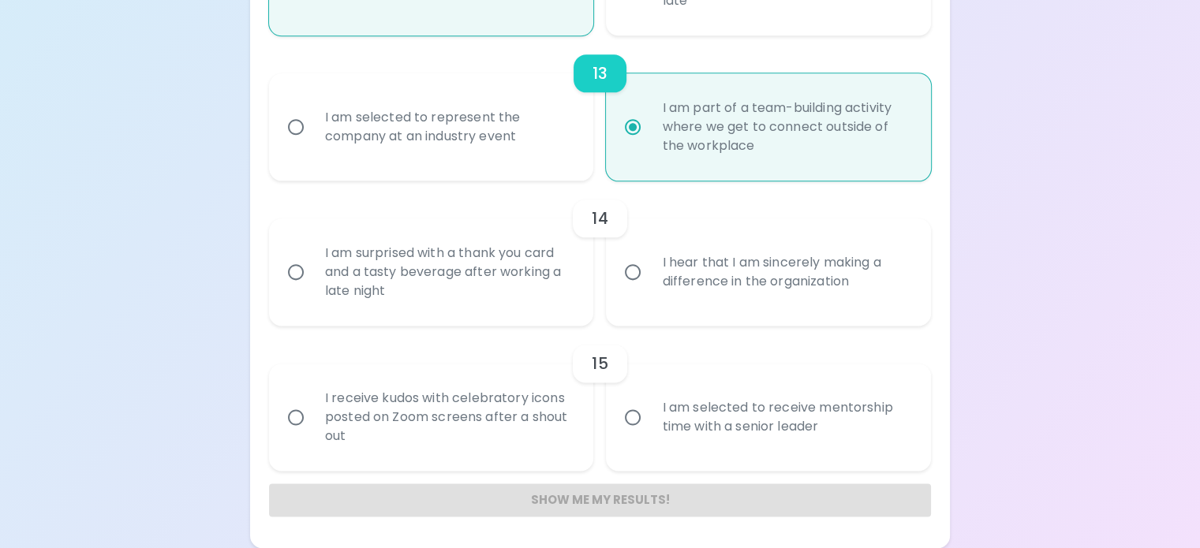
scroll to position [2474, 0]
radio input "true"
click at [736, 234] on div "I hear that I am sincerely making a difference in the organization" at bounding box center [785, 272] width 273 height 76
click at [649, 256] on input "I hear that I am sincerely making a difference in the organization" at bounding box center [632, 272] width 33 height 33
radio input "false"
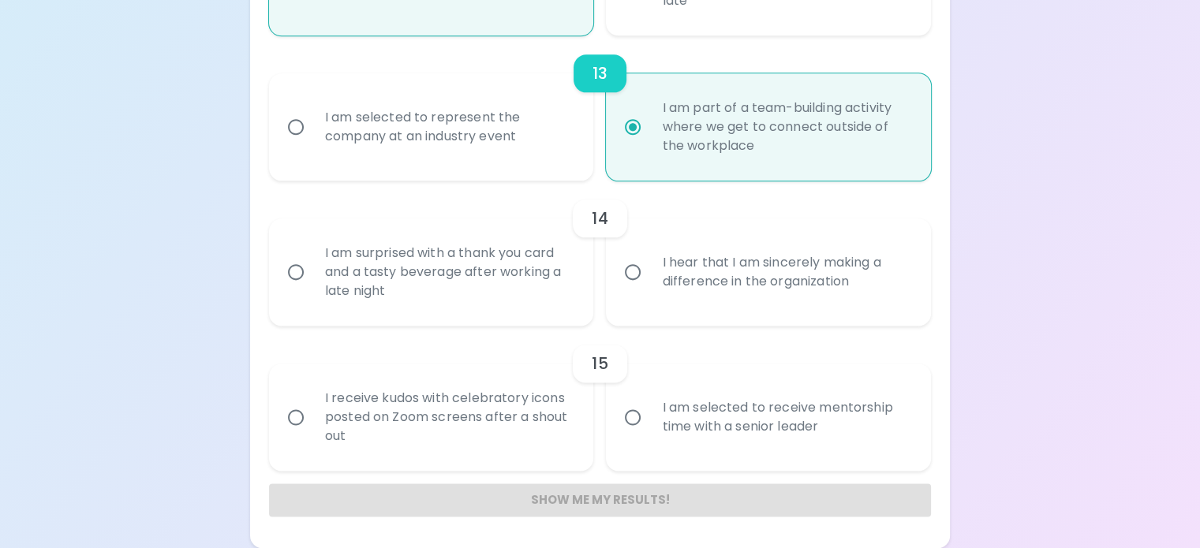
radio input "false"
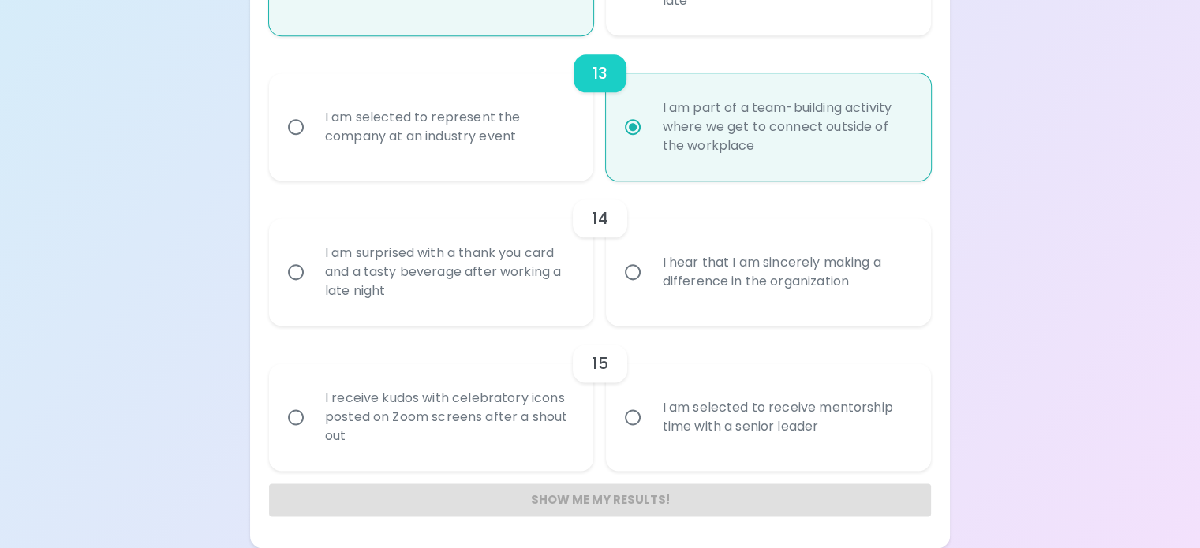
radio input "false"
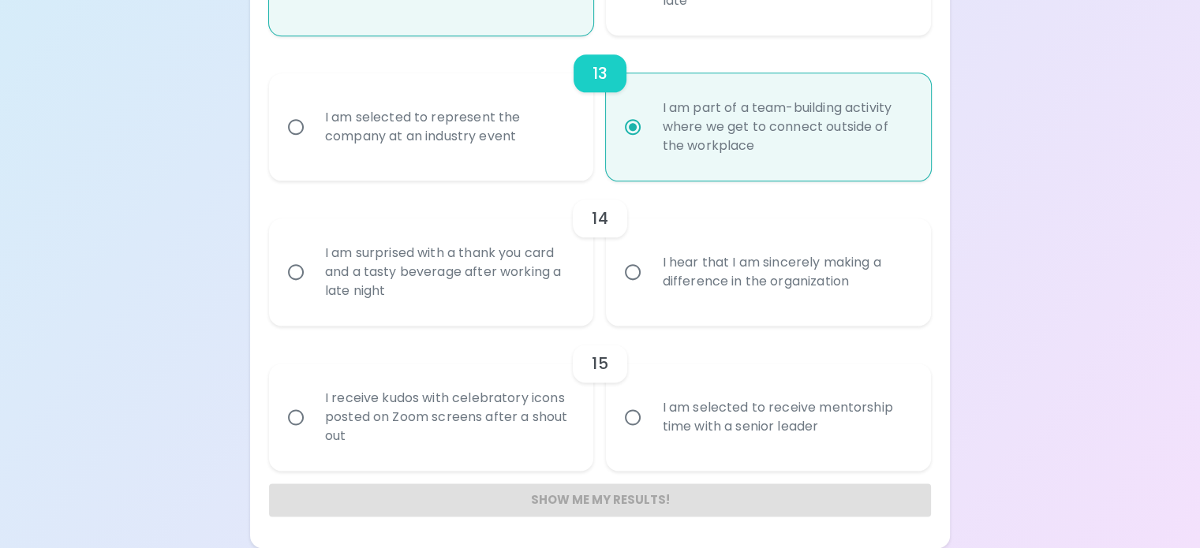
radio input "false"
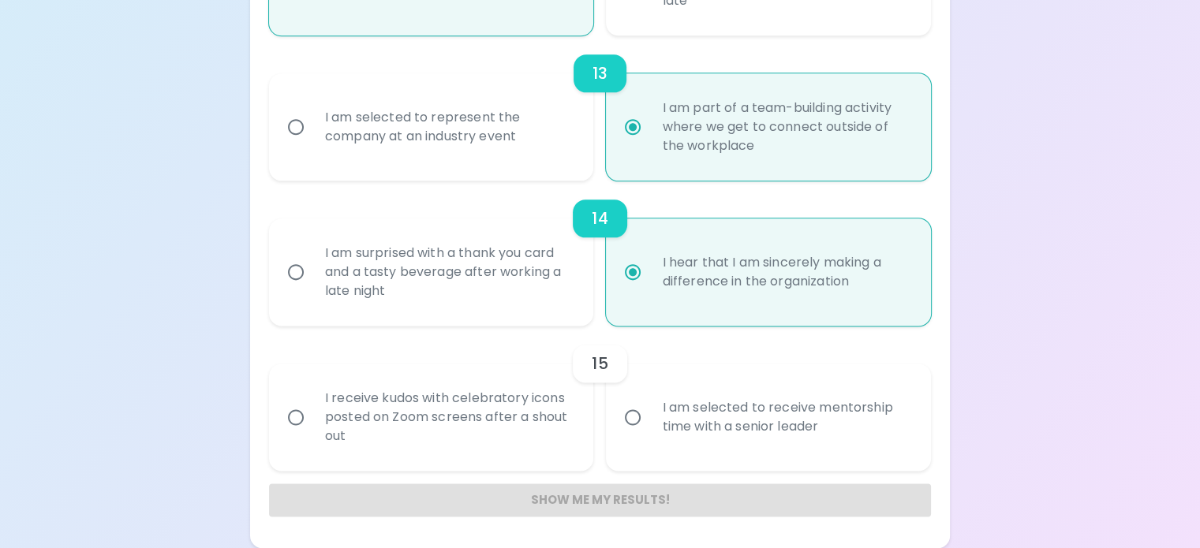
radio input "true"
click at [677, 383] on div "I am selected to receive mentorship time with a senior leader" at bounding box center [785, 417] width 273 height 76
click at [649, 401] on input "I am selected to receive mentorship time with a senior leader" at bounding box center [632, 417] width 33 height 33
radio input "false"
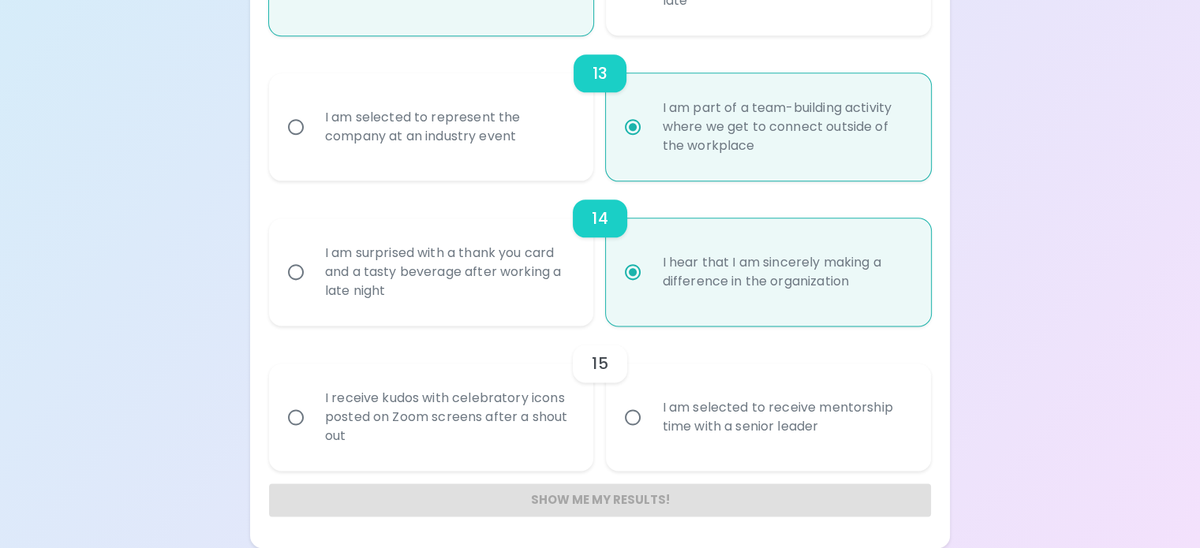
radio input "false"
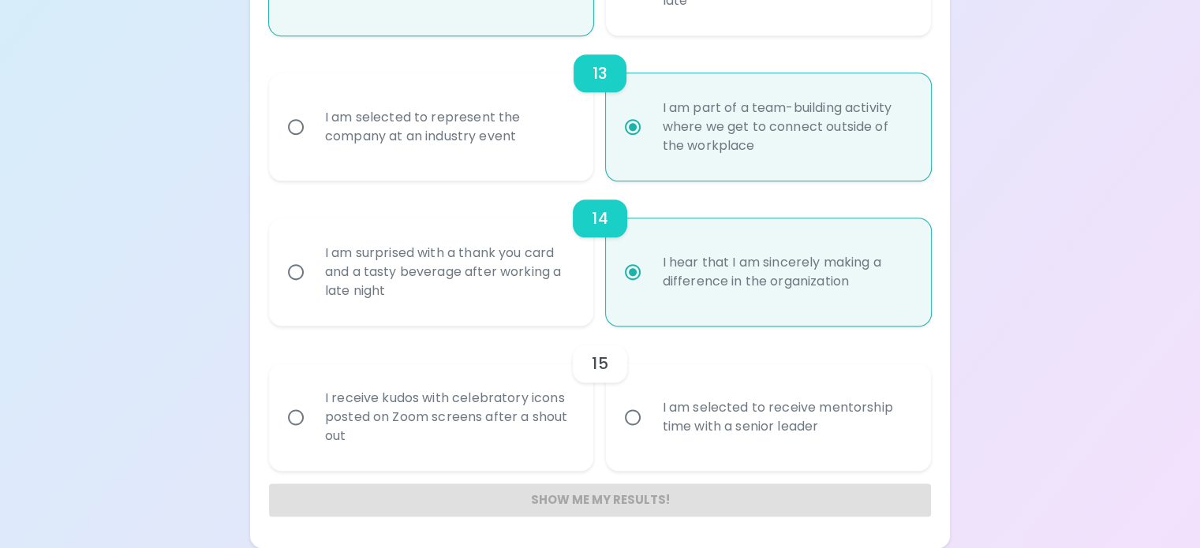
radio input "false"
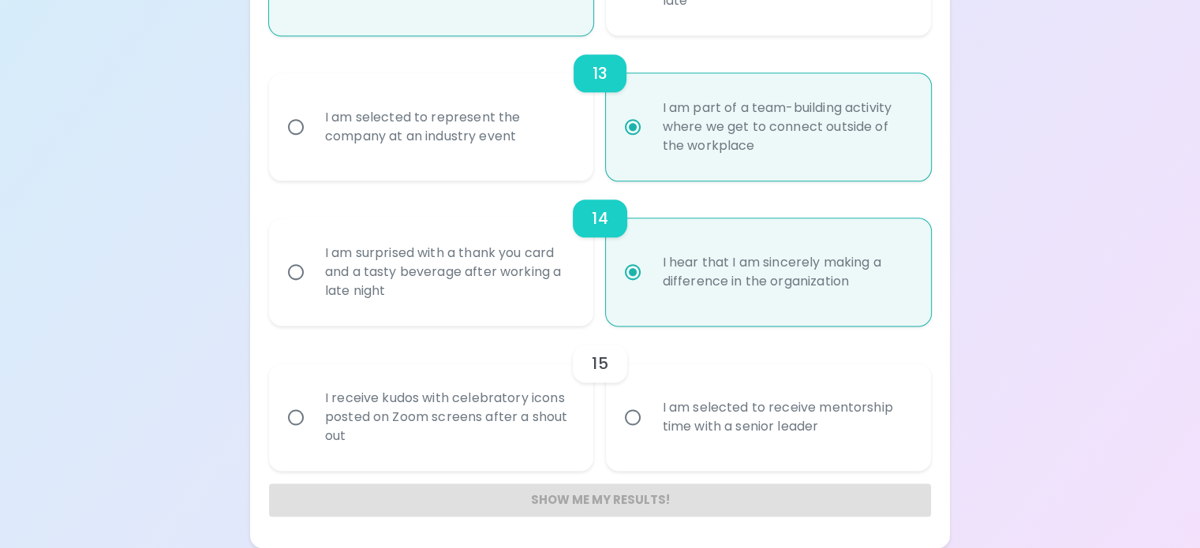
radio input "false"
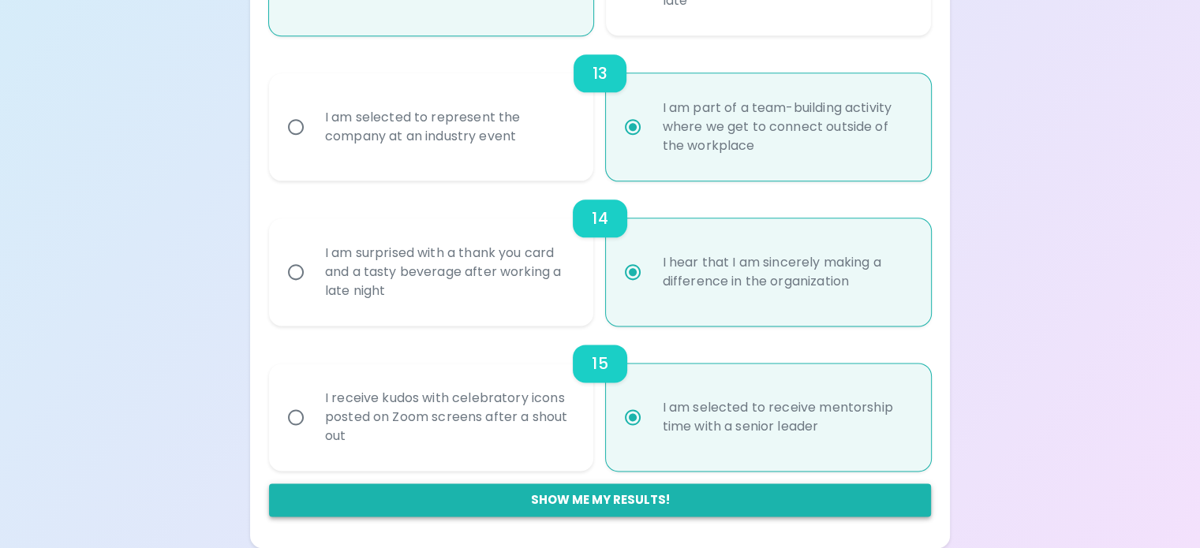
radio input "true"
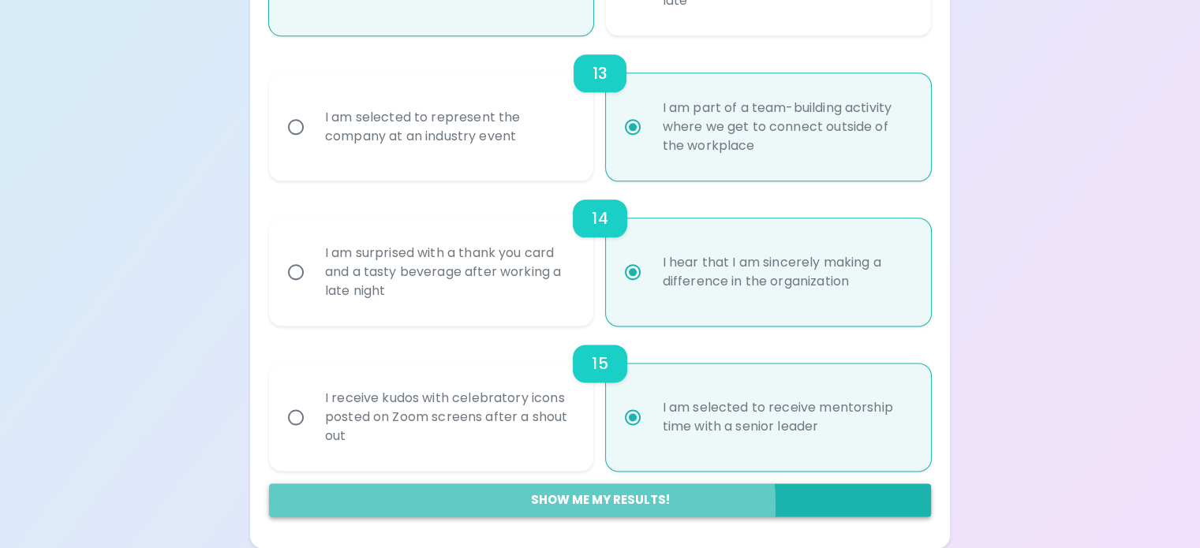
click at [621, 506] on button "Show me my results!" at bounding box center [600, 499] width 662 height 33
radio input "false"
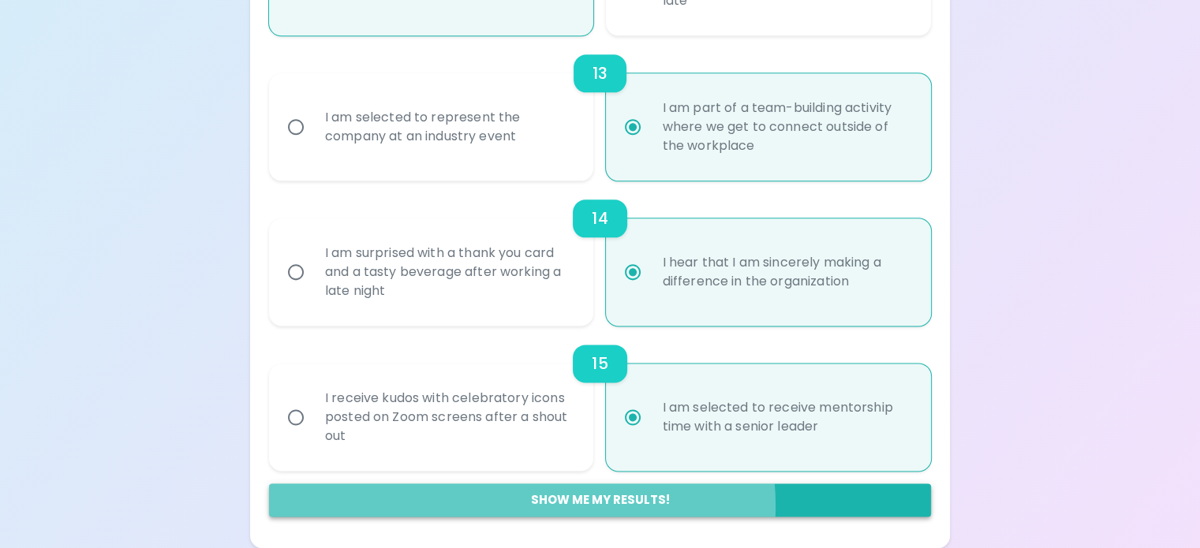
radio input "false"
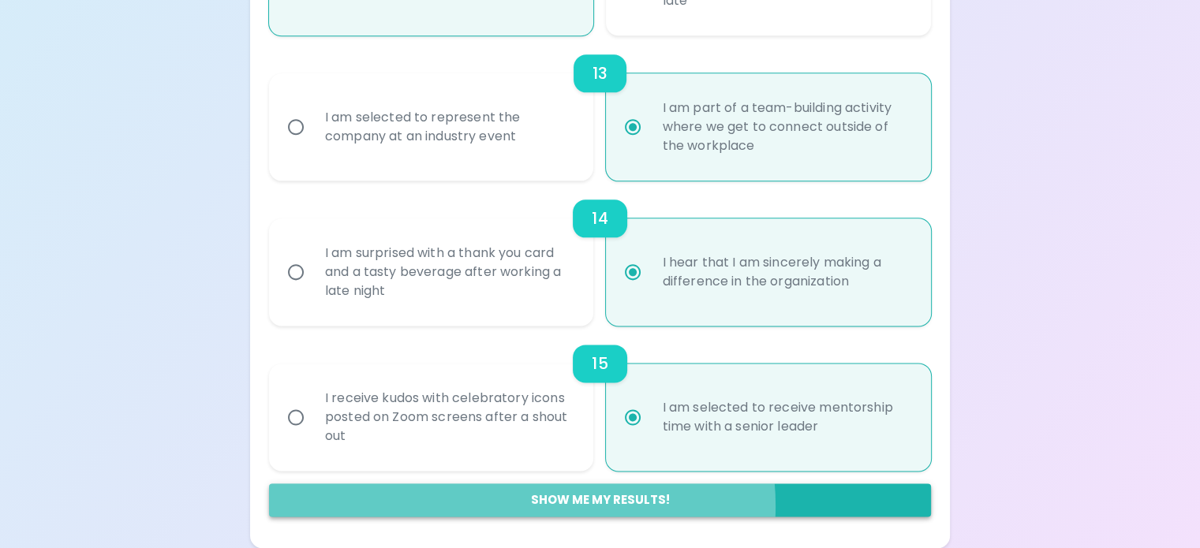
radio input "false"
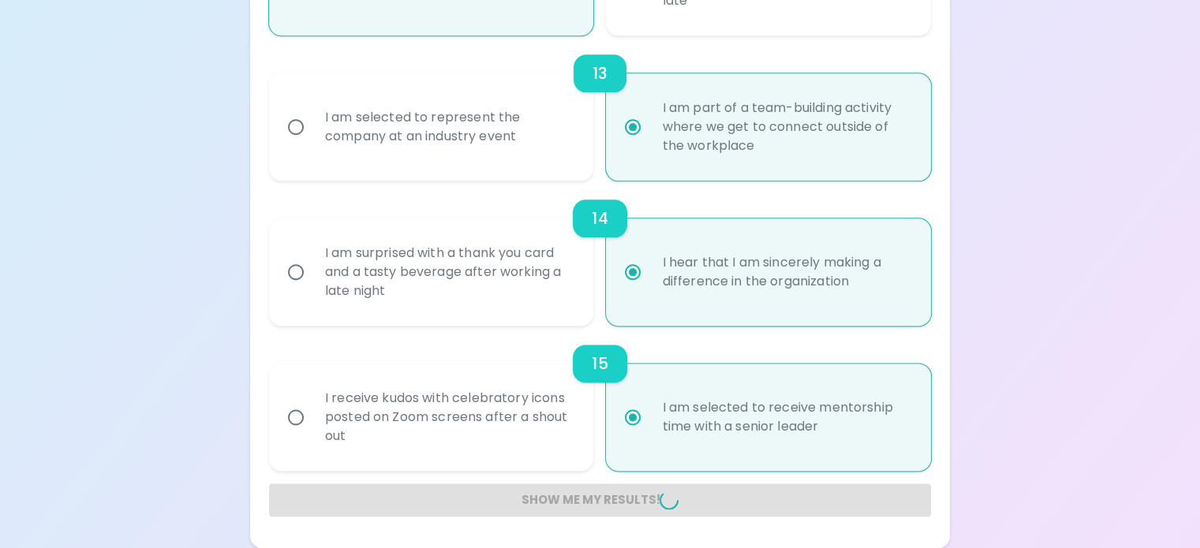
radio input "false"
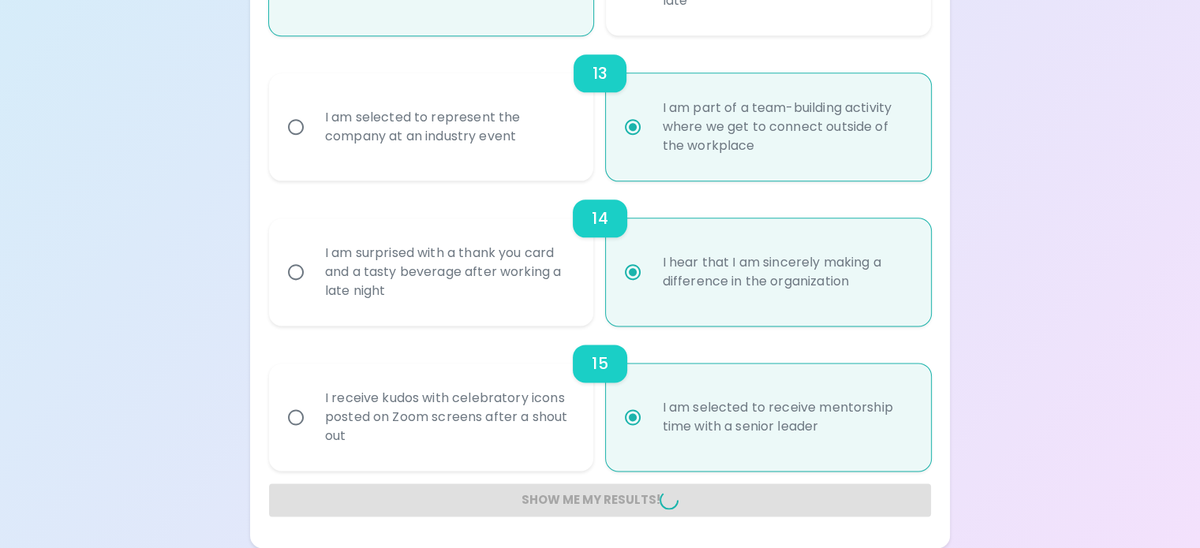
radio input "false"
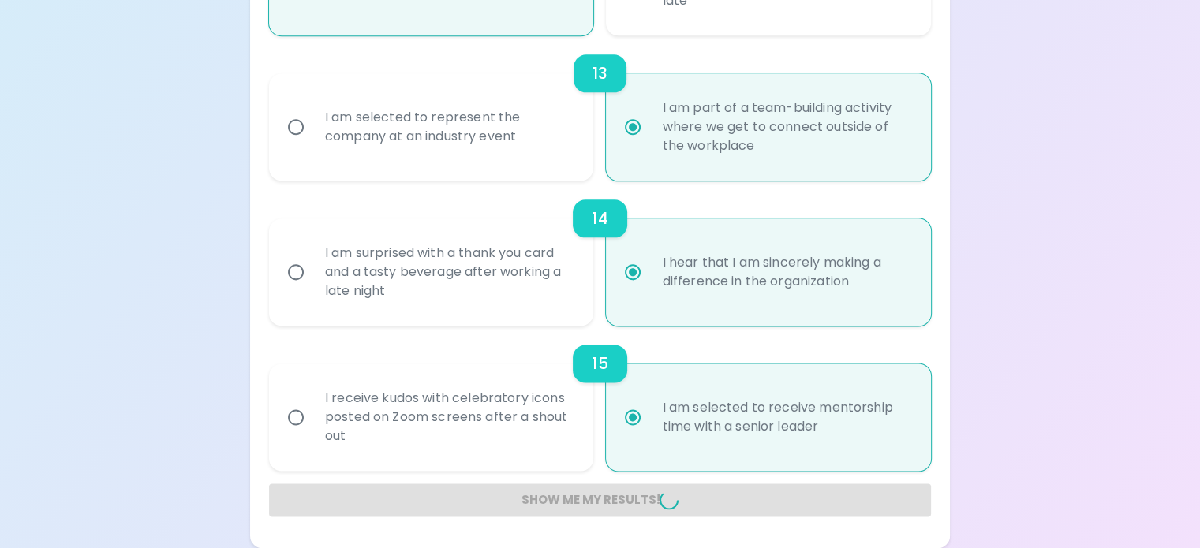
radio input "false"
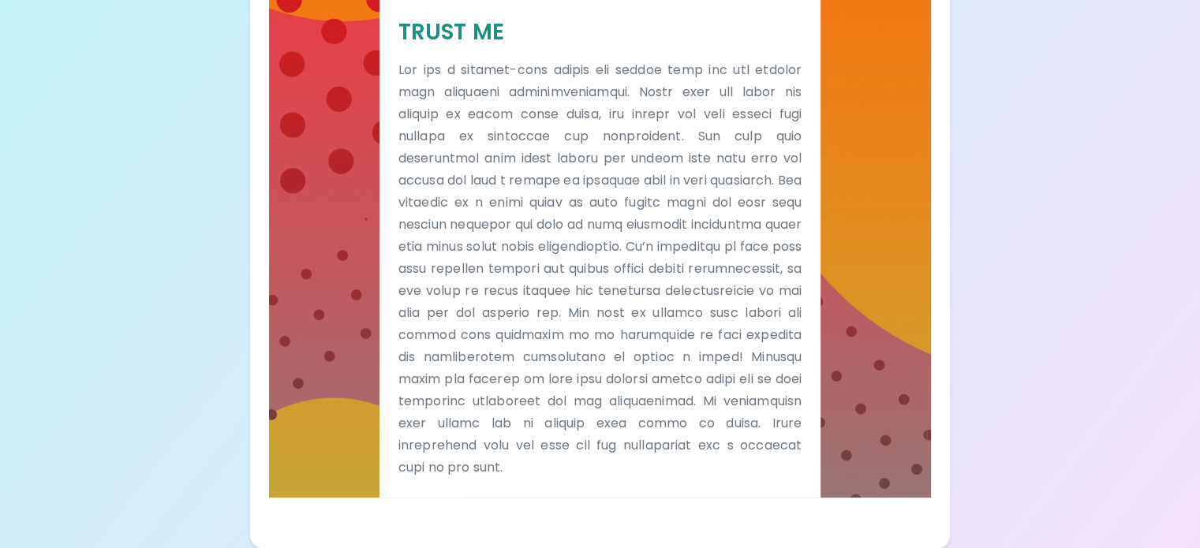
scroll to position [338, 0]
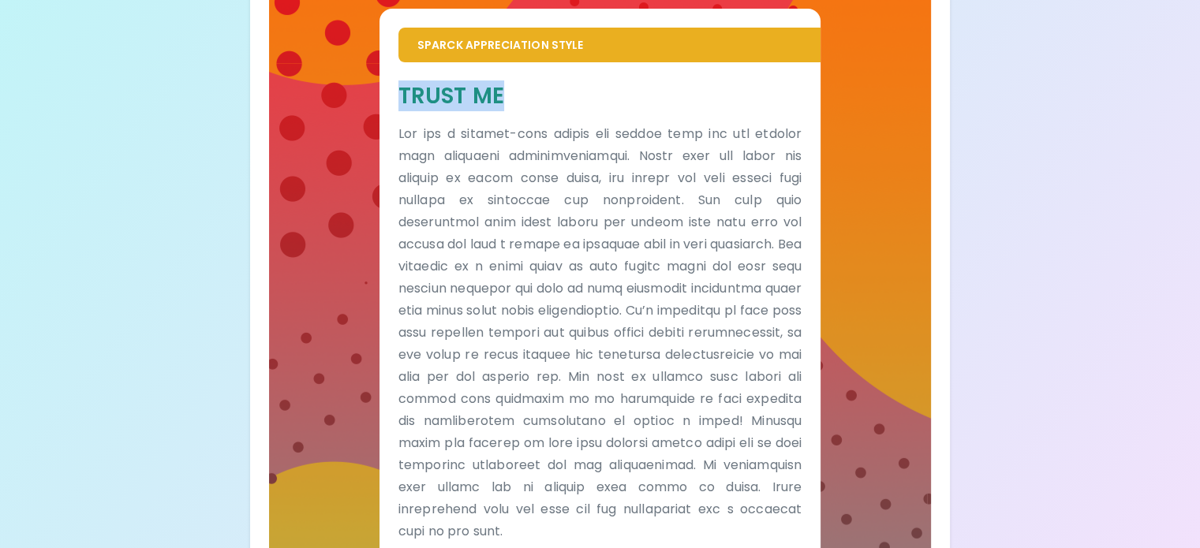
drag, startPoint x: 457, startPoint y: 118, endPoint x: 590, endPoint y: 131, distance: 133.1
click at [590, 131] on div "Trust Me" at bounding box center [599, 311] width 441 height 499
copy h5 "Trust Me"
